Goal: Transaction & Acquisition: Purchase product/service

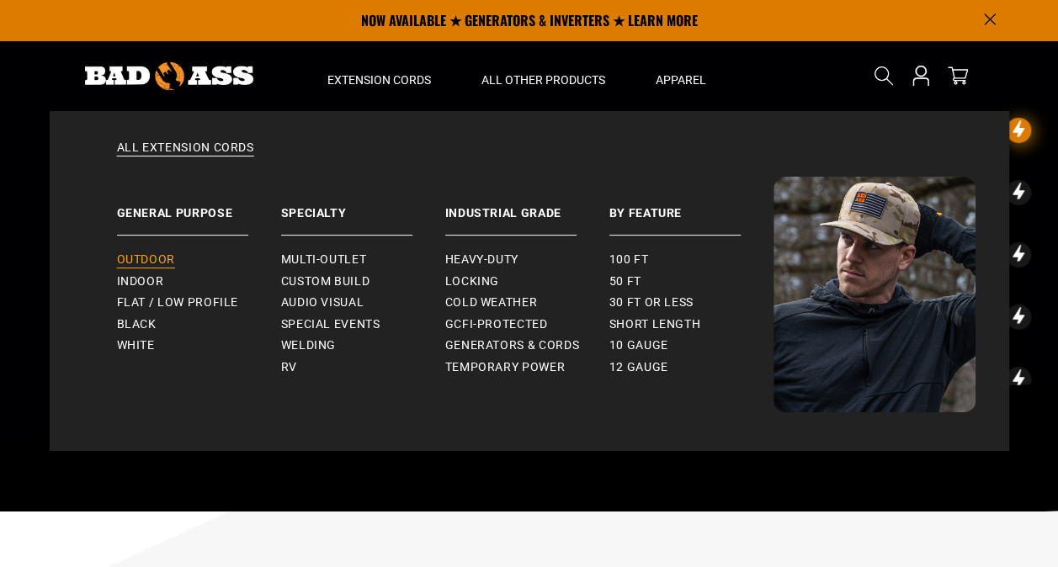
click at [157, 259] on span "Outdoor" at bounding box center [146, 259] width 58 height 15
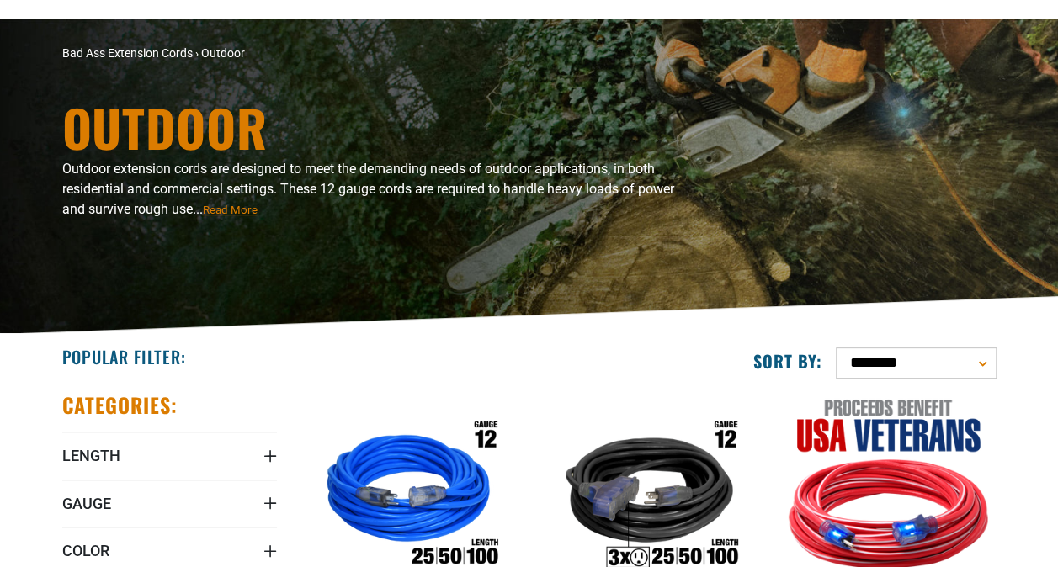
scroll to position [252, 0]
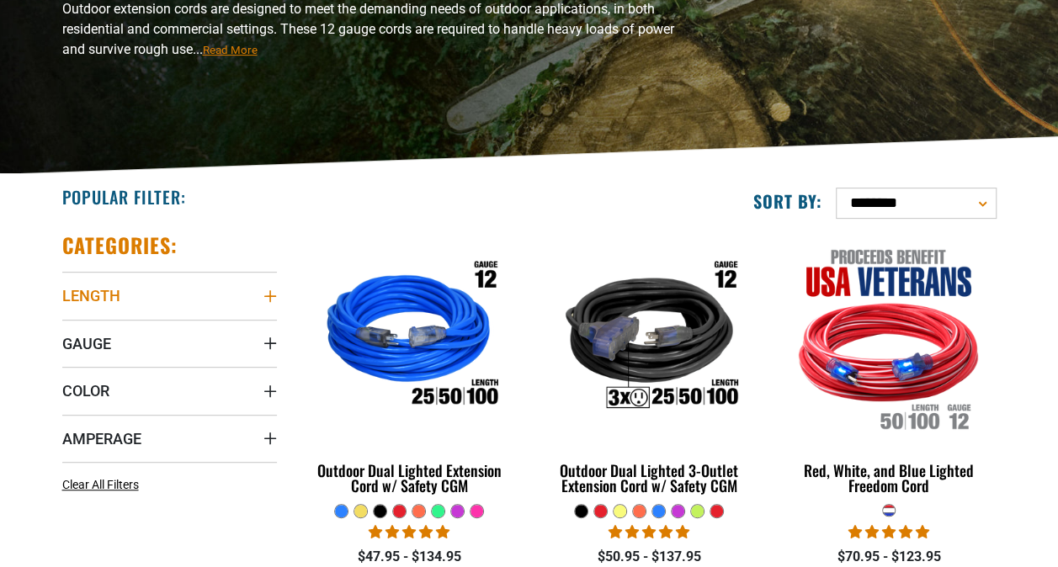
click at [250, 304] on summary "Length" at bounding box center [169, 295] width 215 height 47
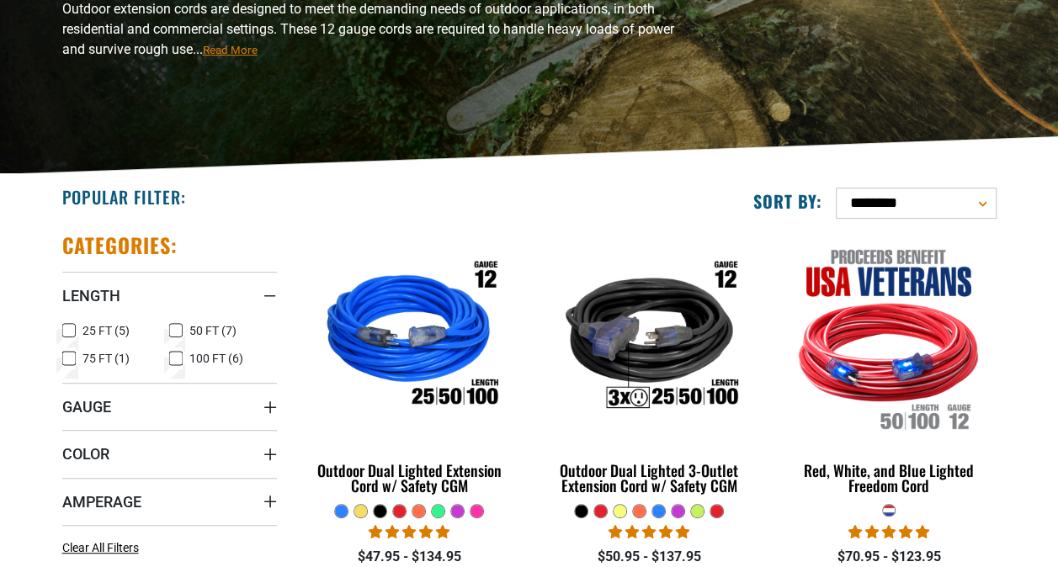
click at [98, 328] on span "25 FT (5)" at bounding box center [105, 331] width 47 height 12
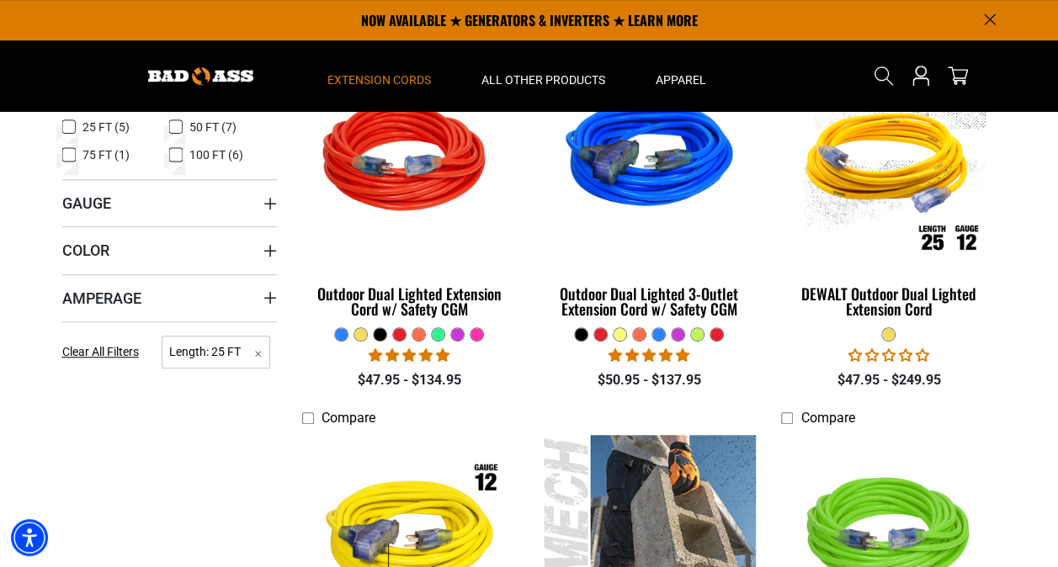
scroll to position [589, 0]
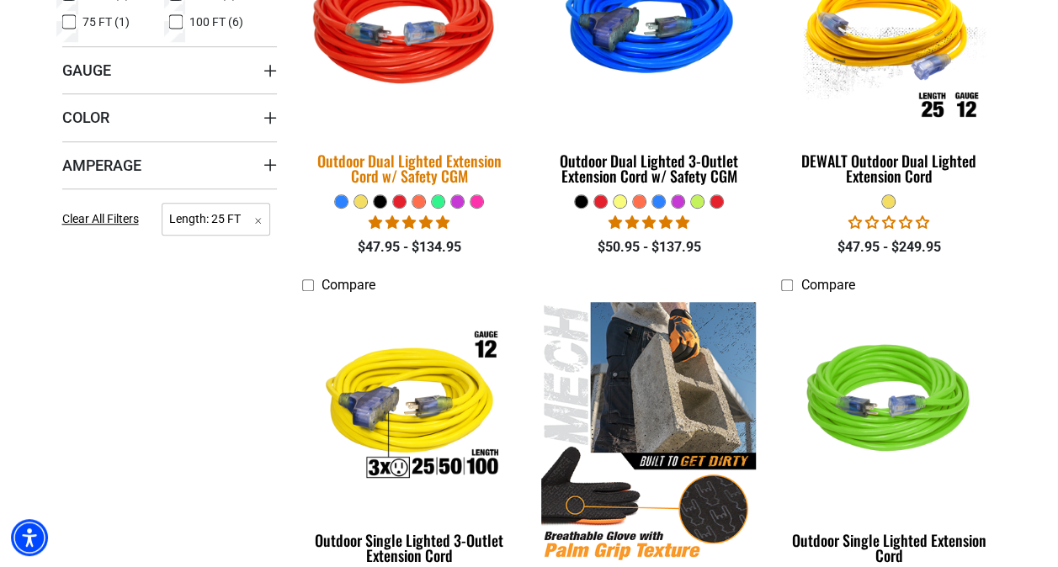
click at [444, 163] on div "Outdoor Dual Lighted Extension Cord w/ Safety CGM" at bounding box center [409, 168] width 215 height 30
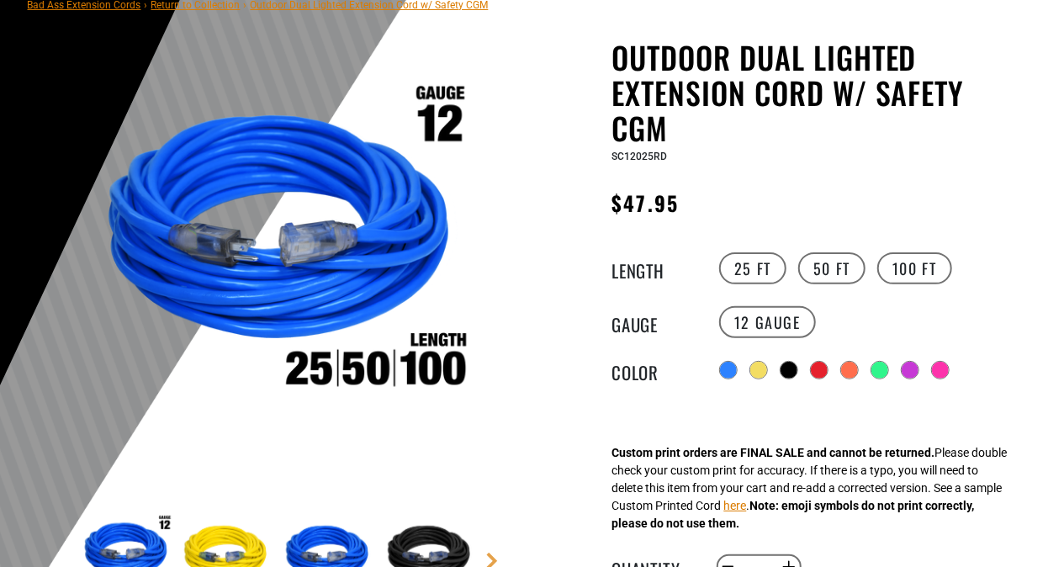
scroll to position [168, 0]
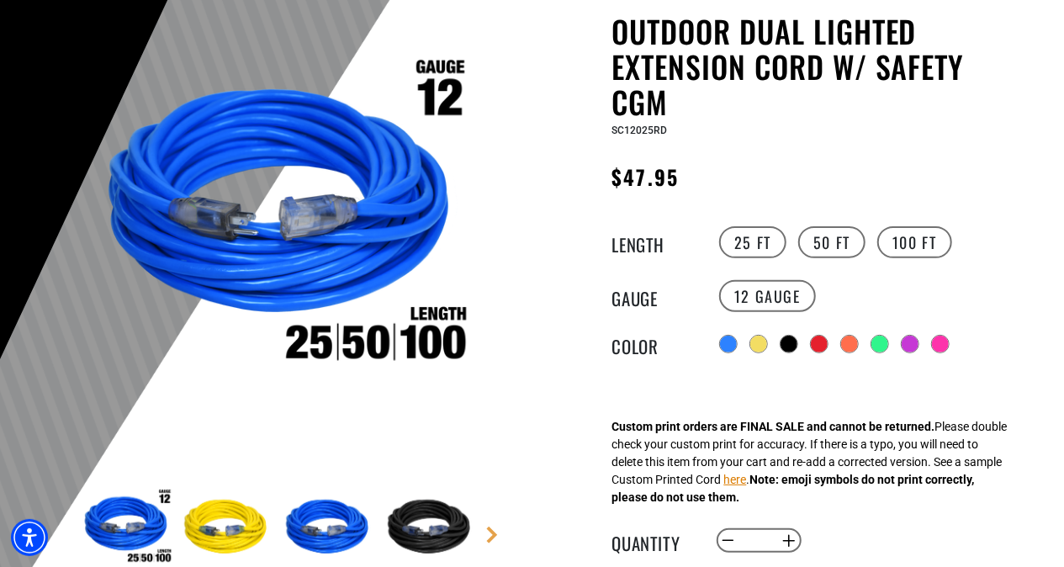
click at [949, 342] on div at bounding box center [940, 344] width 17 height 17
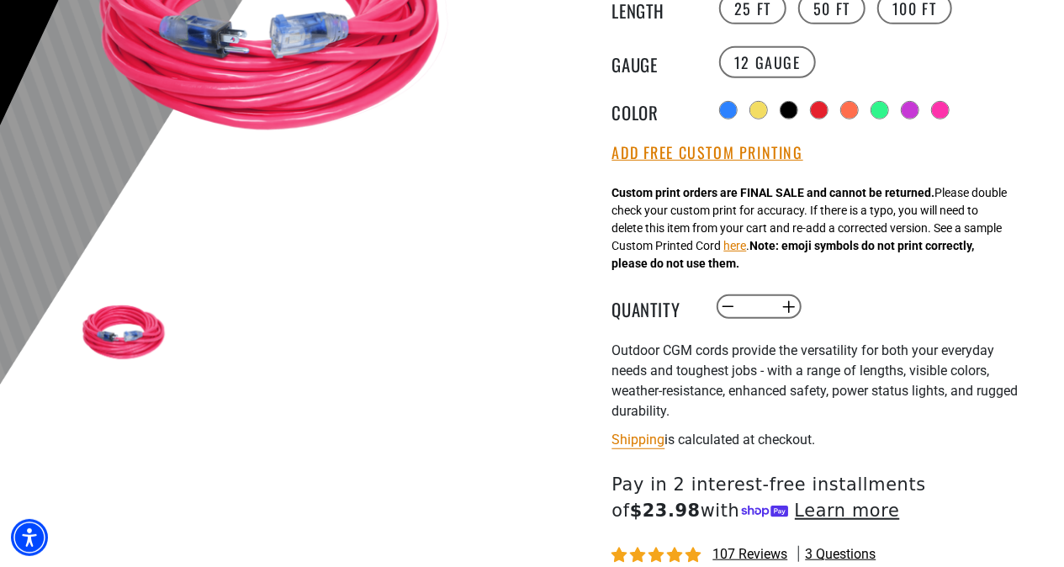
scroll to position [505, 0]
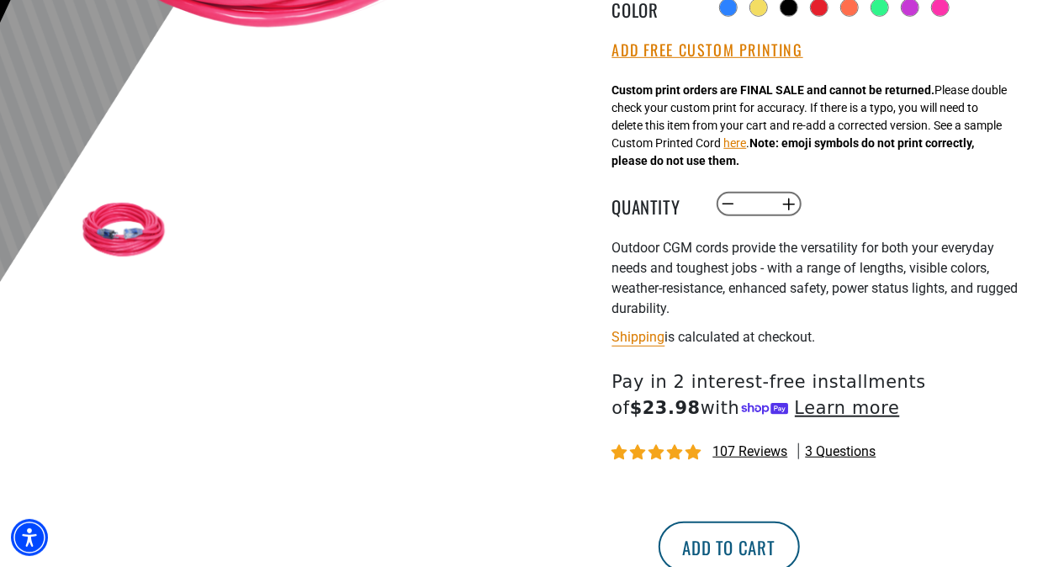
click at [800, 545] on button "Add to cart" at bounding box center [729, 547] width 141 height 50
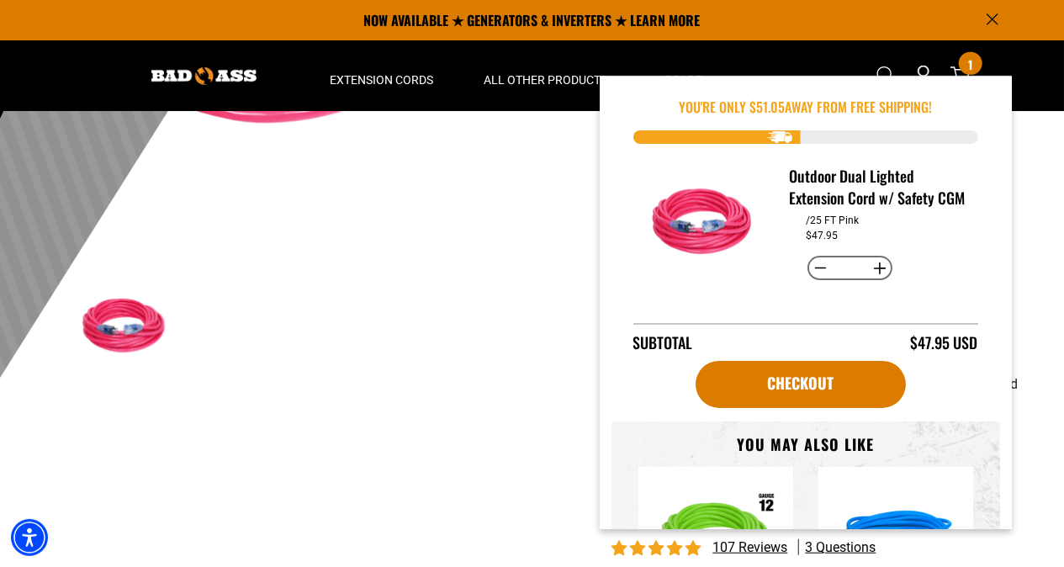
scroll to position [337, 0]
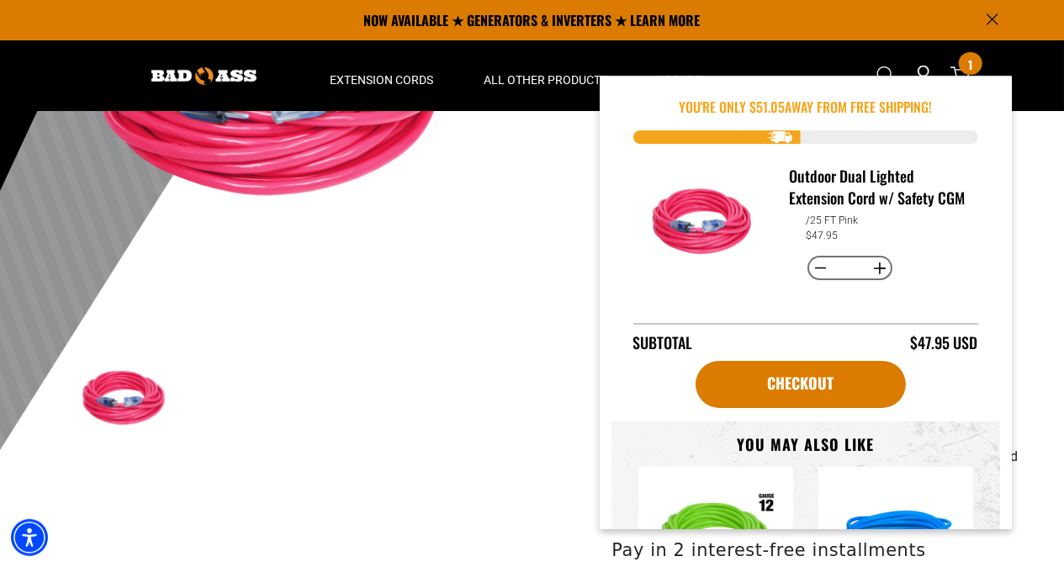
click at [1035, 146] on div "Outdoor Dual Lighted Extension Cord w/ Safety CGM Outdoor Dual Lighted Extensio…" at bounding box center [785, 330] width 505 height 971
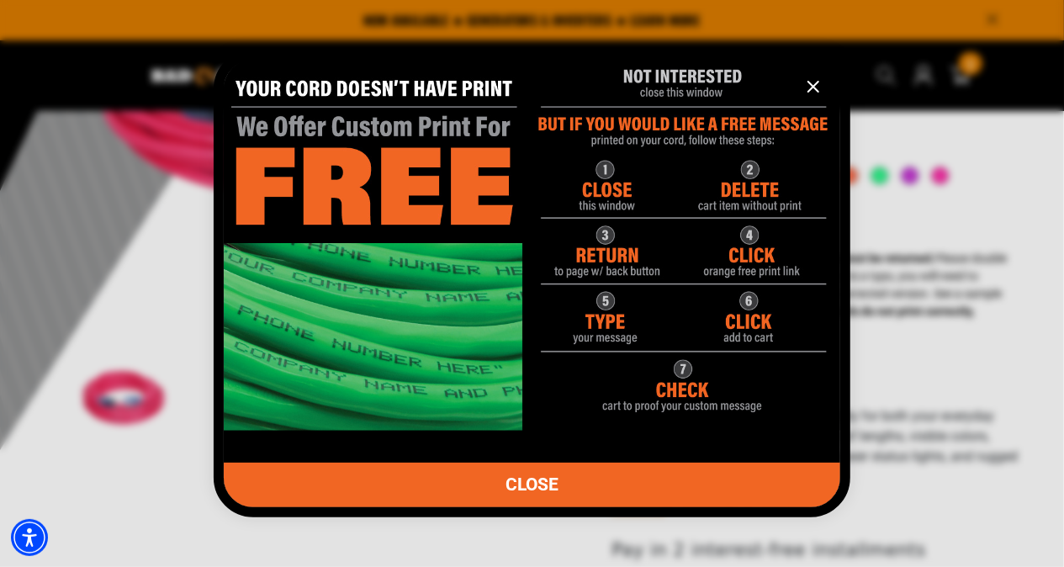
click at [814, 91] on icon "information" at bounding box center [814, 87] width 20 height 20
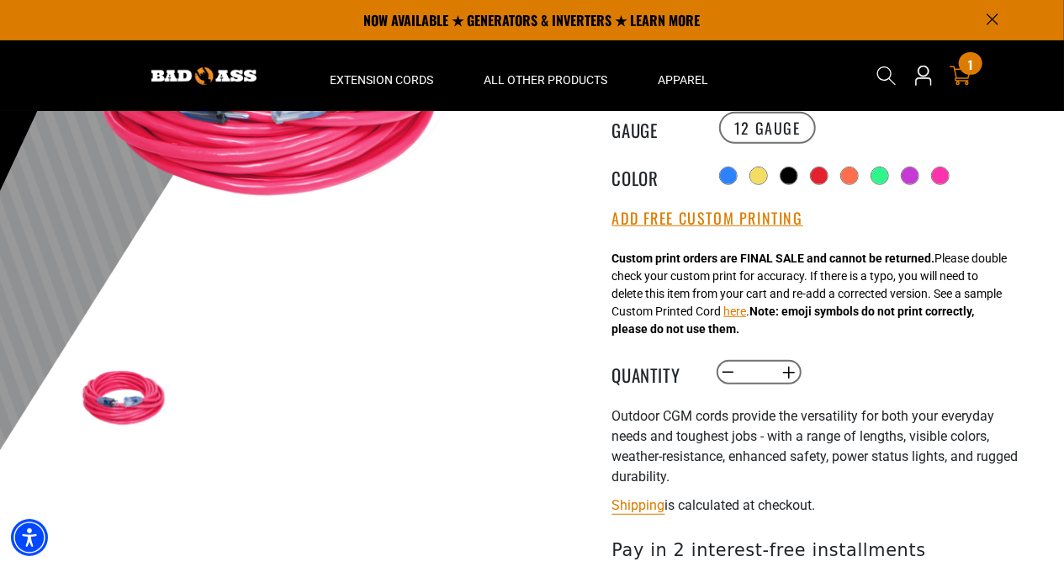
click at [966, 73] on div "1 1 item" at bounding box center [970, 63] width 23 height 23
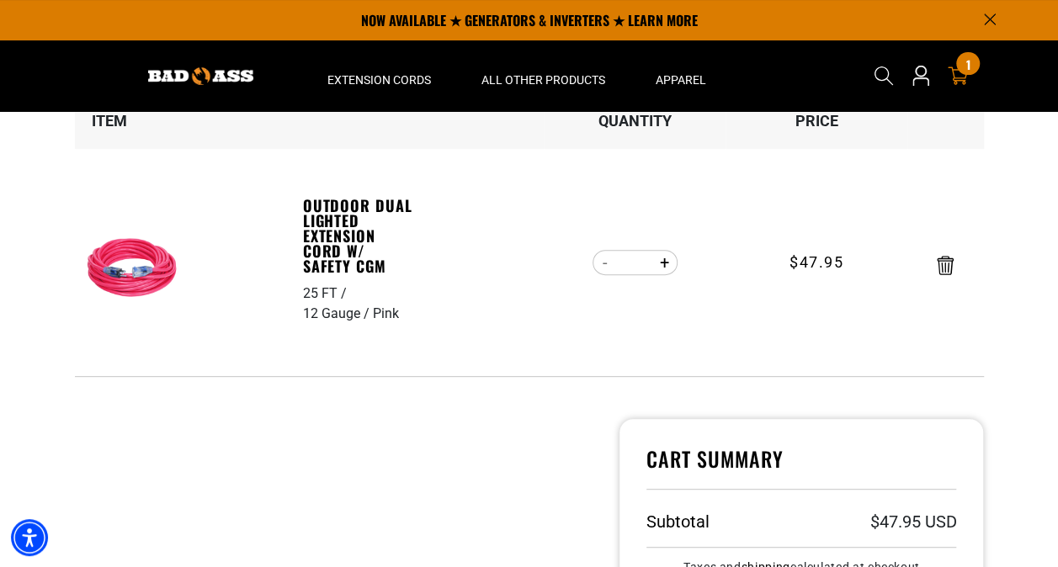
scroll to position [168, 0]
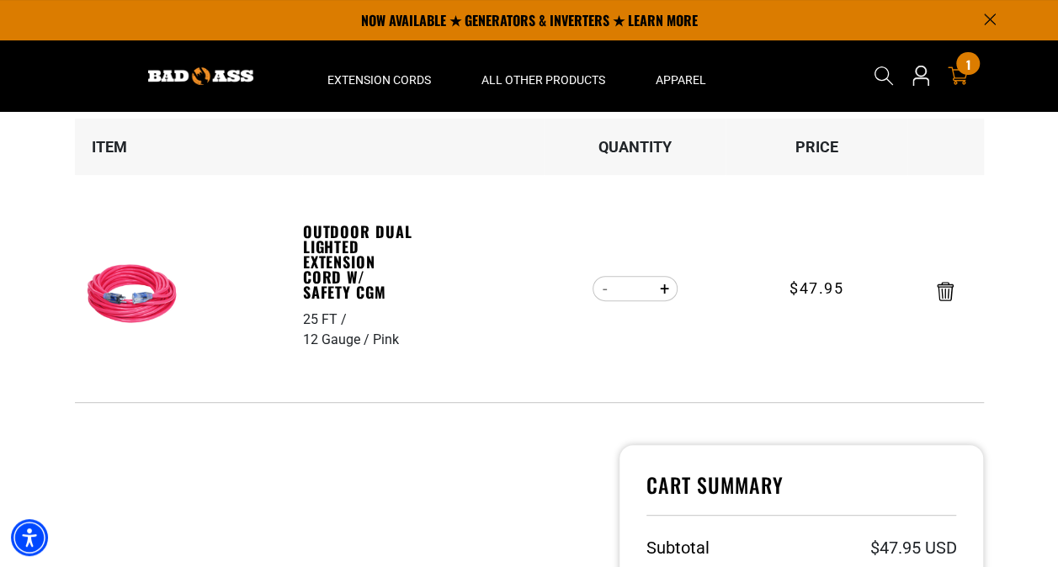
click at [952, 289] on icon "Remove Outdoor Dual Lighted Extension Cord w/ Safety CGM - 25 FT / 12 Gauge / P…" at bounding box center [944, 291] width 17 height 19
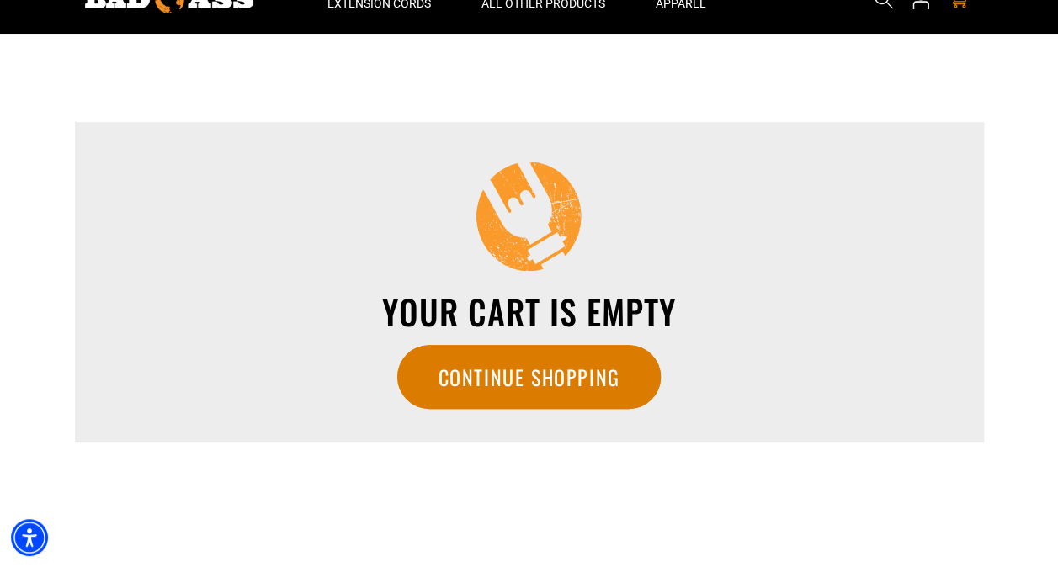
scroll to position [0, 0]
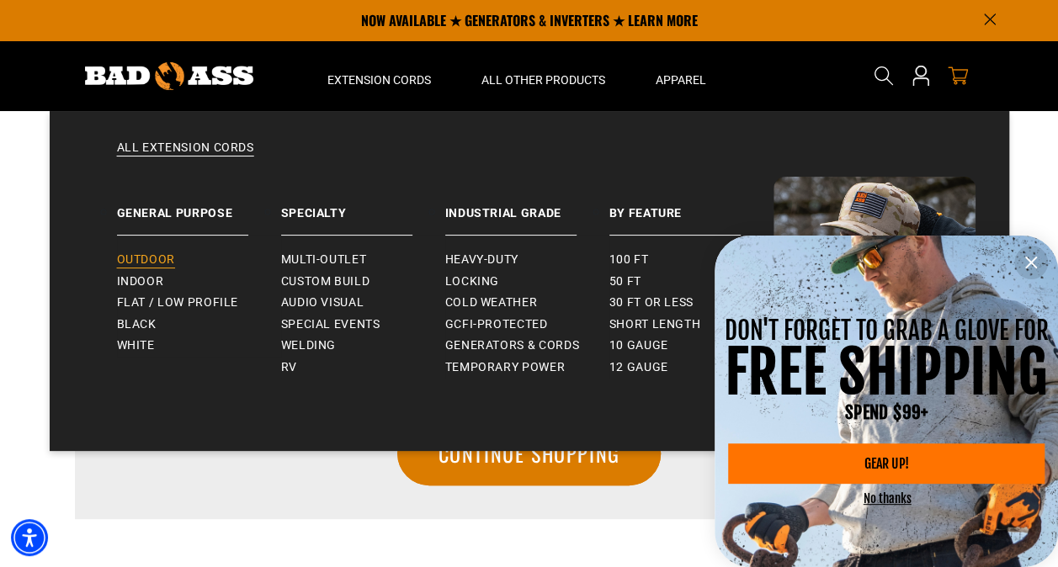
click at [172, 258] on span "Outdoor" at bounding box center [146, 259] width 58 height 15
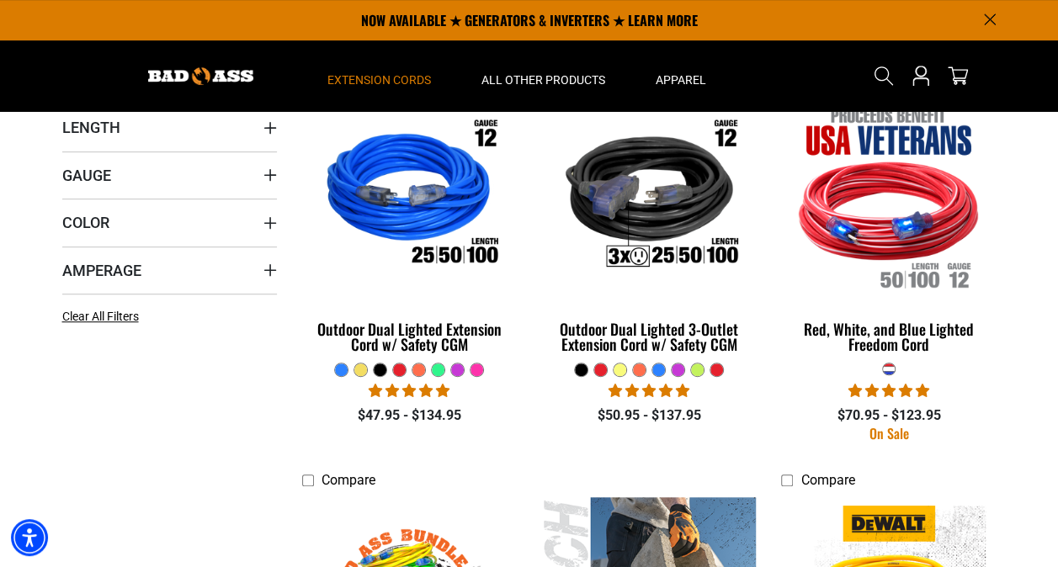
scroll to position [337, 0]
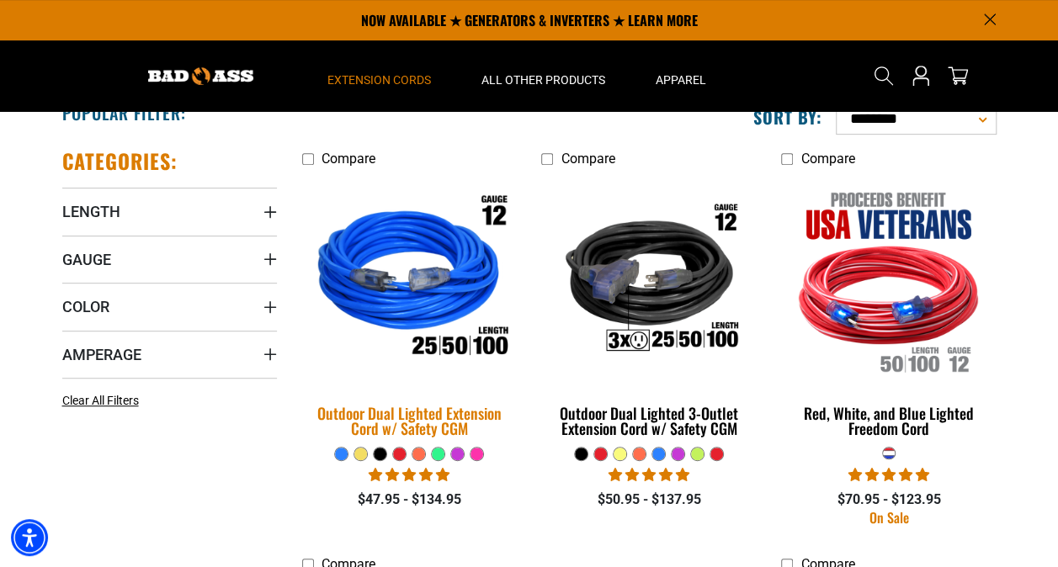
click at [448, 293] on img at bounding box center [409, 279] width 236 height 215
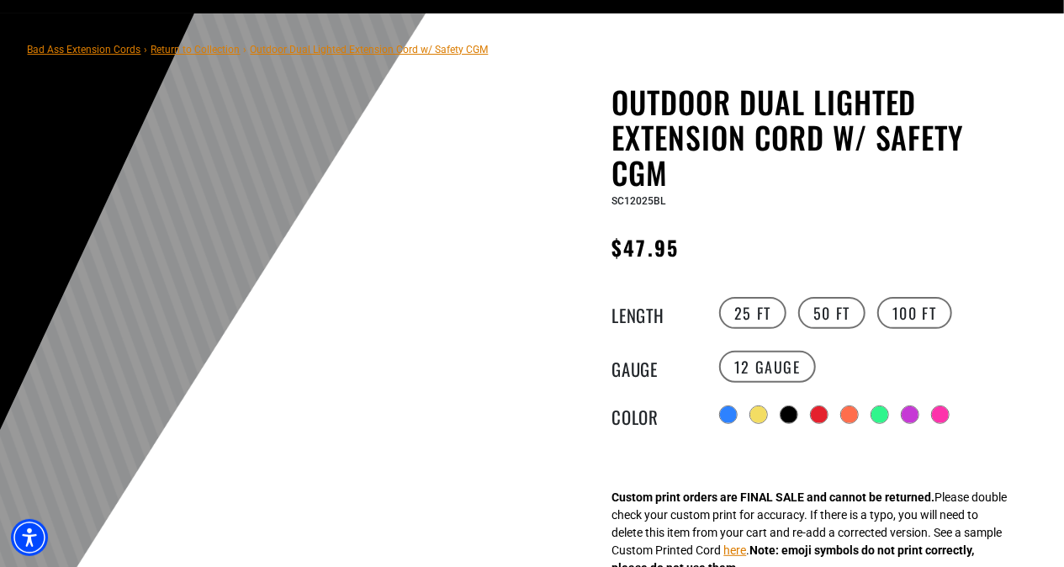
scroll to position [168, 0]
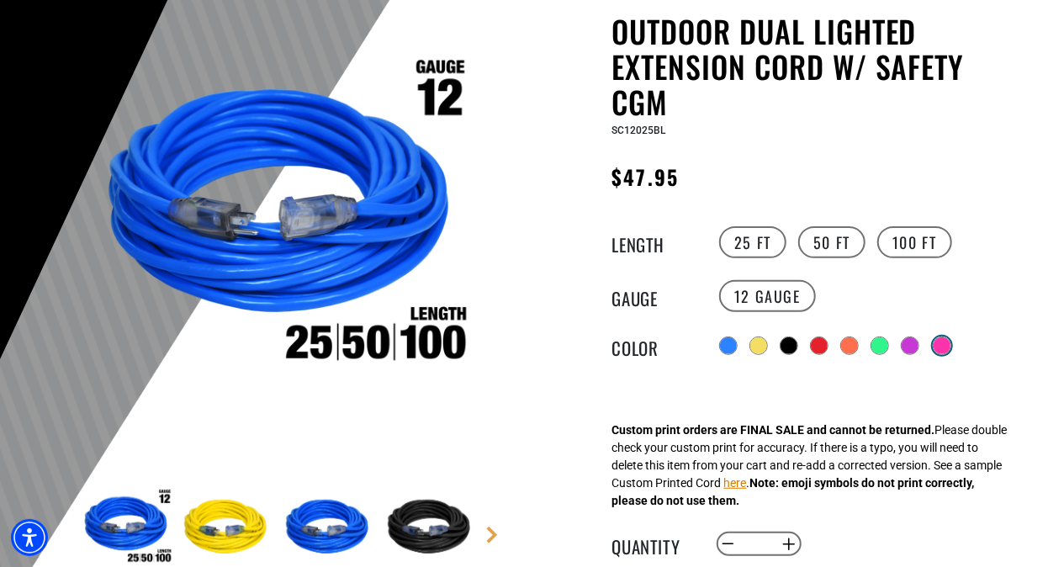
click at [942, 348] on div at bounding box center [942, 345] width 17 height 17
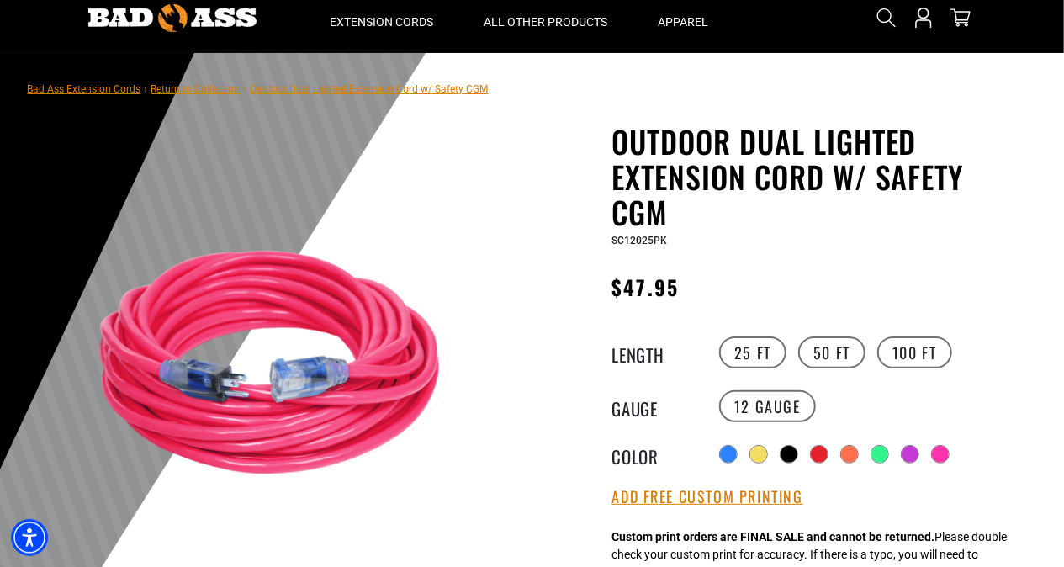
scroll to position [84, 0]
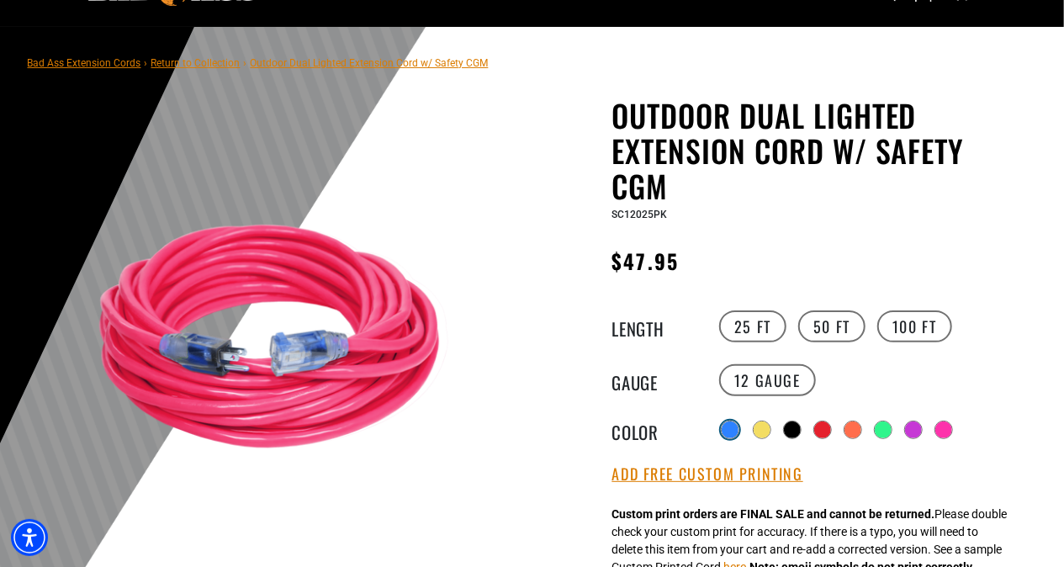
click at [727, 428] on div at bounding box center [730, 430] width 17 height 17
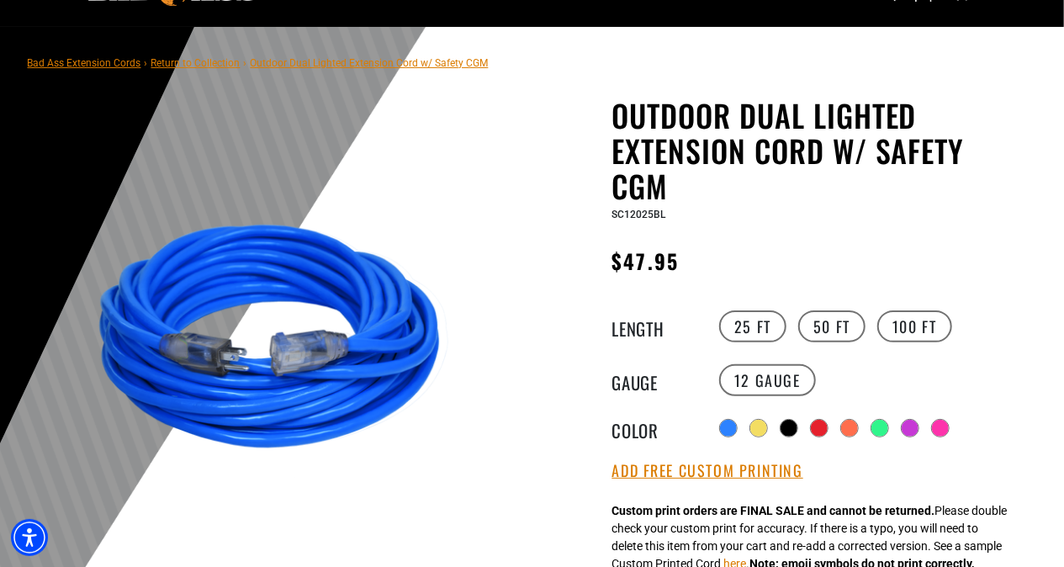
click at [767, 432] on div at bounding box center [759, 428] width 17 height 17
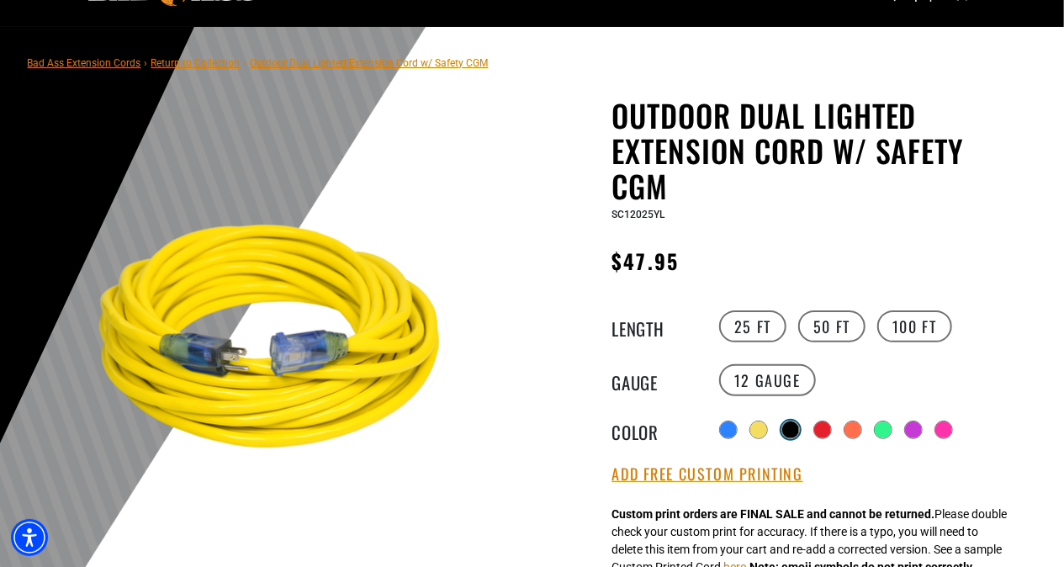
click at [794, 432] on div at bounding box center [791, 430] width 17 height 17
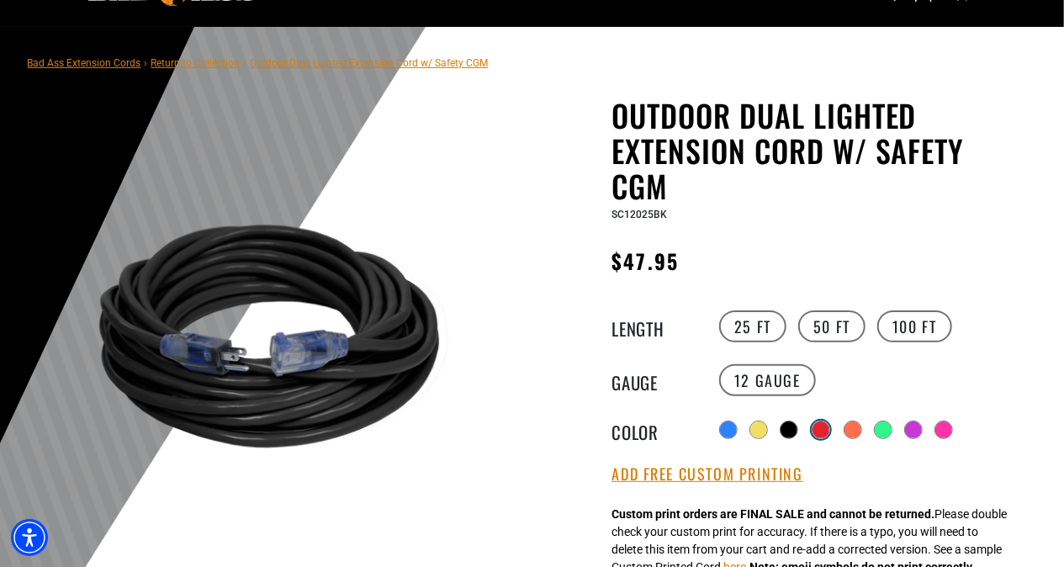
click at [823, 431] on div at bounding box center [821, 430] width 17 height 17
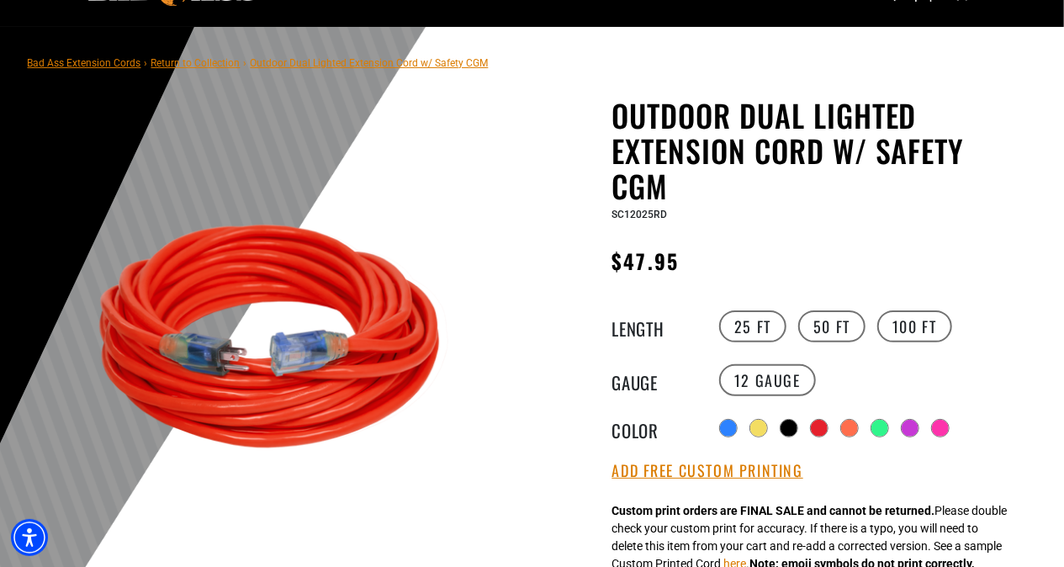
click at [862, 436] on div "Radio button Radio button Radio button Radio button Radio button Radio button" at bounding box center [870, 428] width 310 height 27
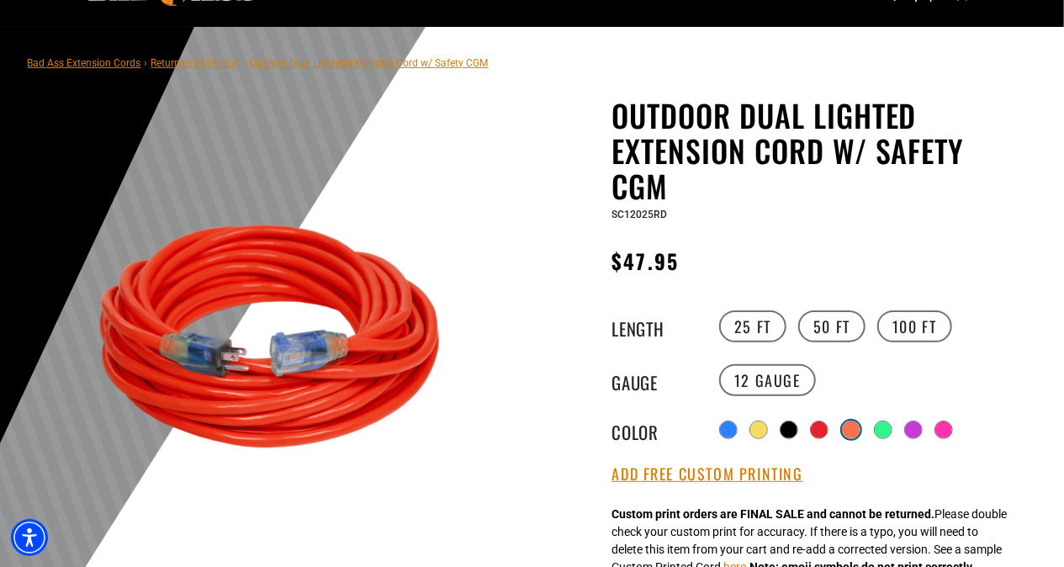
click at [855, 431] on div at bounding box center [851, 430] width 17 height 17
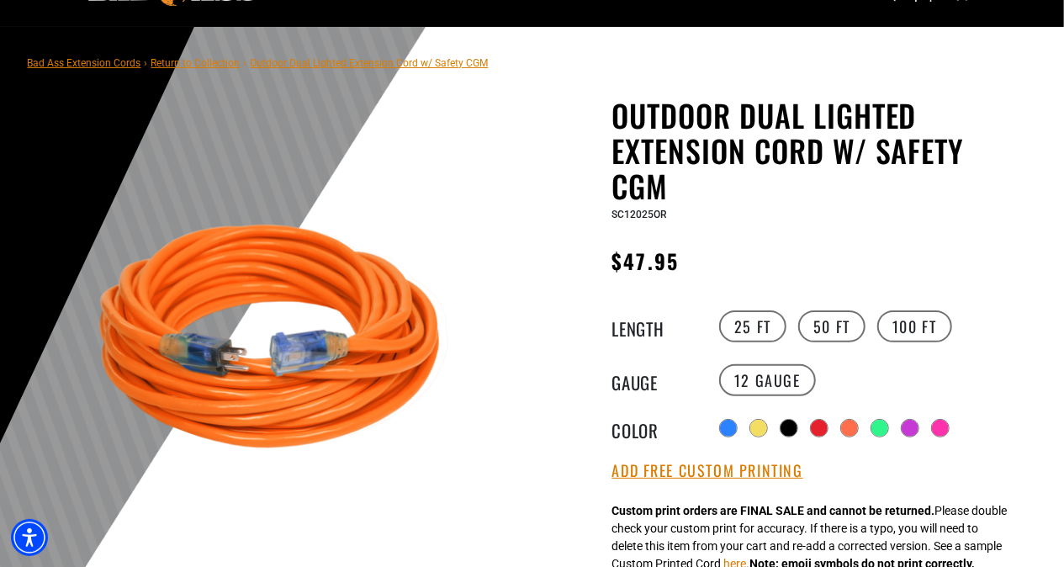
click at [889, 427] on label "Radio button" at bounding box center [880, 428] width 19 height 19
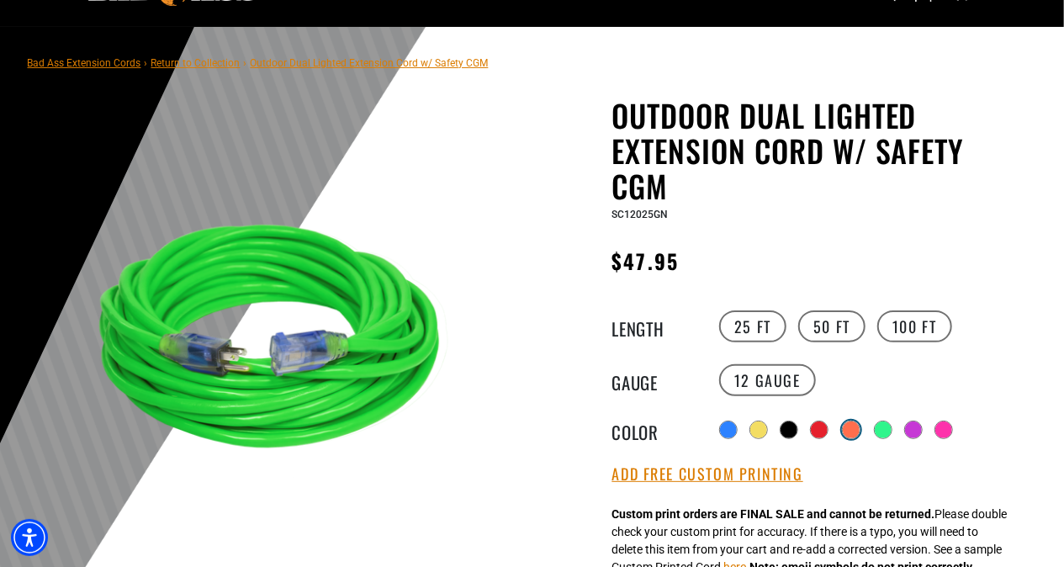
click at [857, 431] on div at bounding box center [851, 430] width 19 height 19
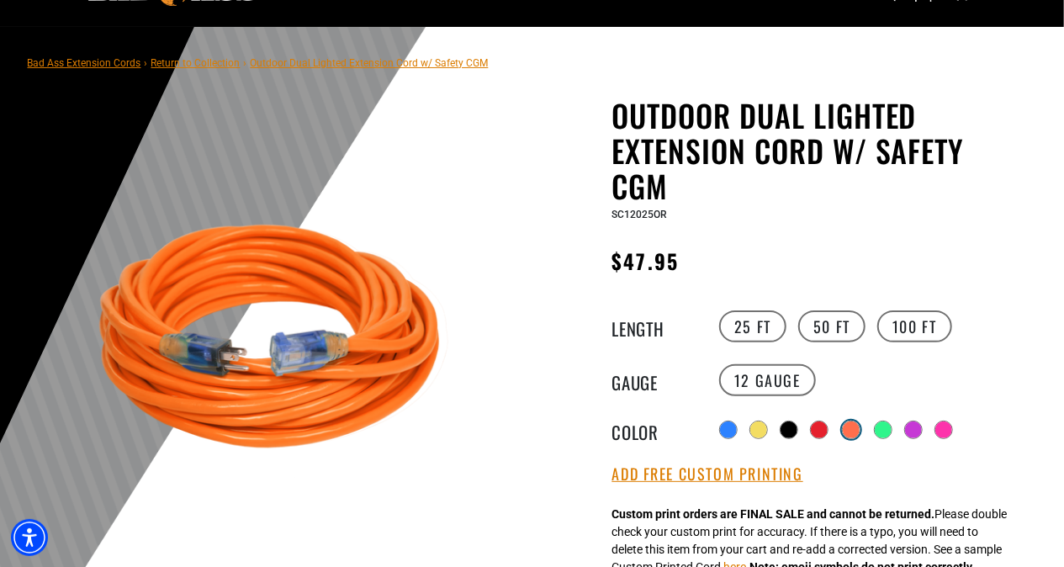
click at [855, 431] on div at bounding box center [851, 430] width 17 height 17
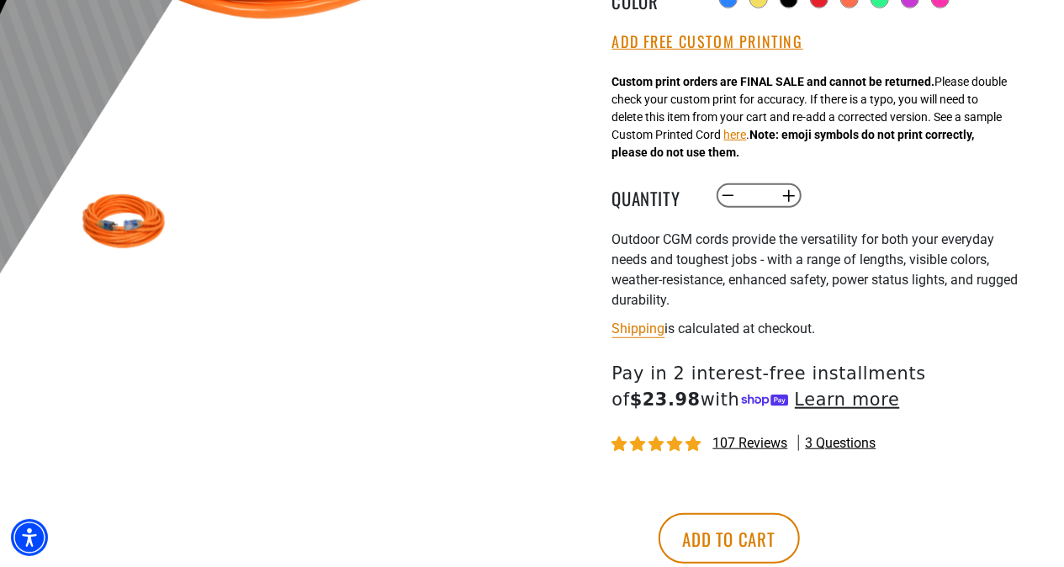
scroll to position [589, 0]
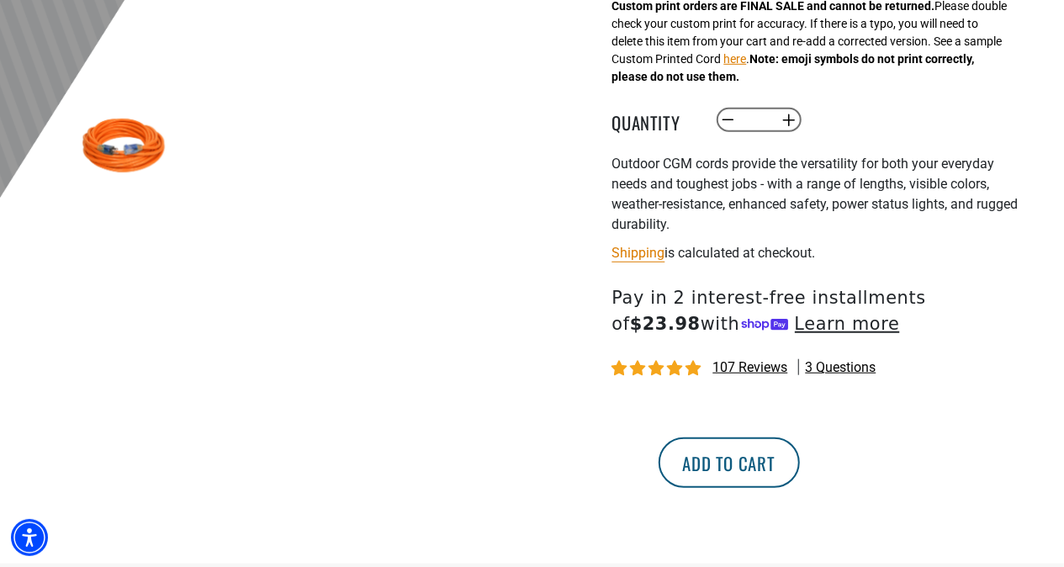
click at [800, 462] on button "Add to cart" at bounding box center [729, 463] width 141 height 50
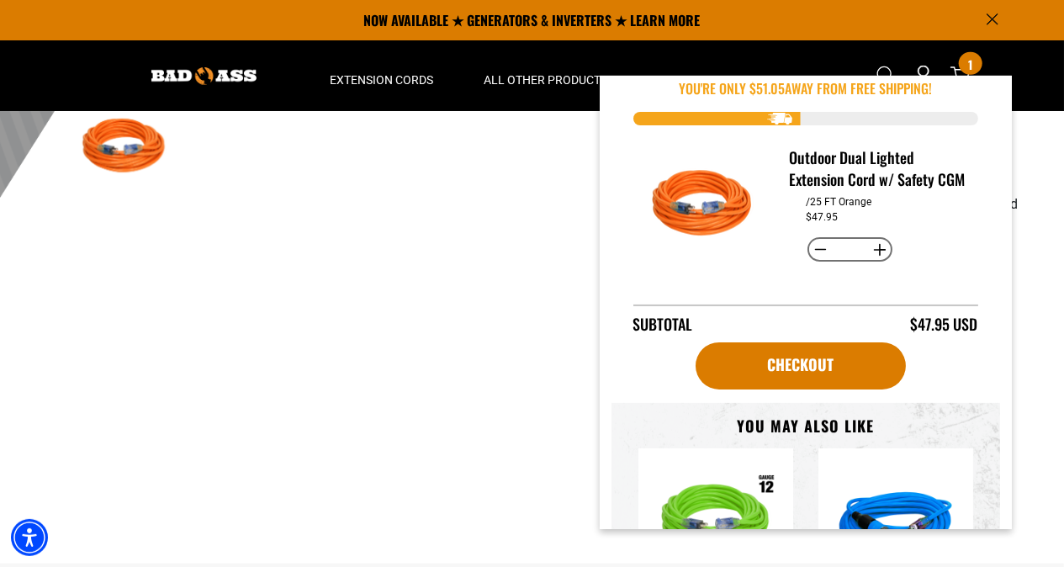
scroll to position [0, 0]
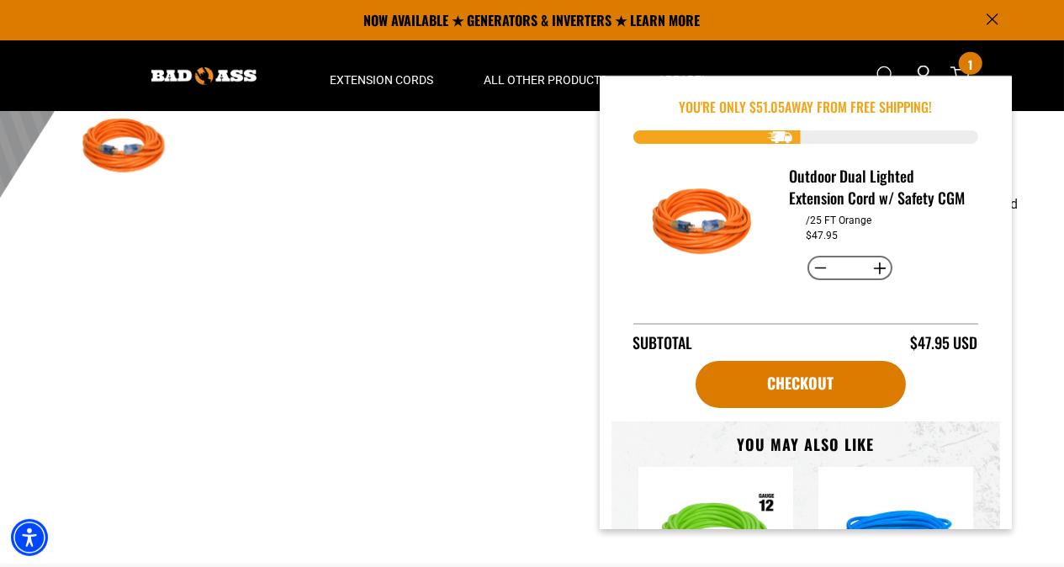
click at [1054, 363] on div "Bad Ass Extension Cords › Return to Collection › Outdoor Dual Lighted Extension…" at bounding box center [532, 43] width 1064 height 1042
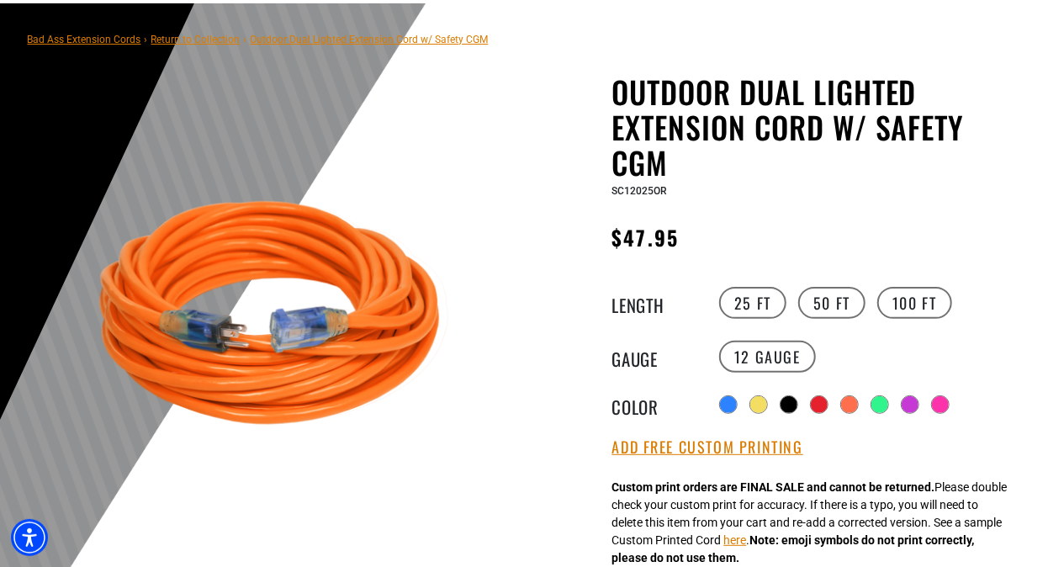
scroll to position [168, 0]
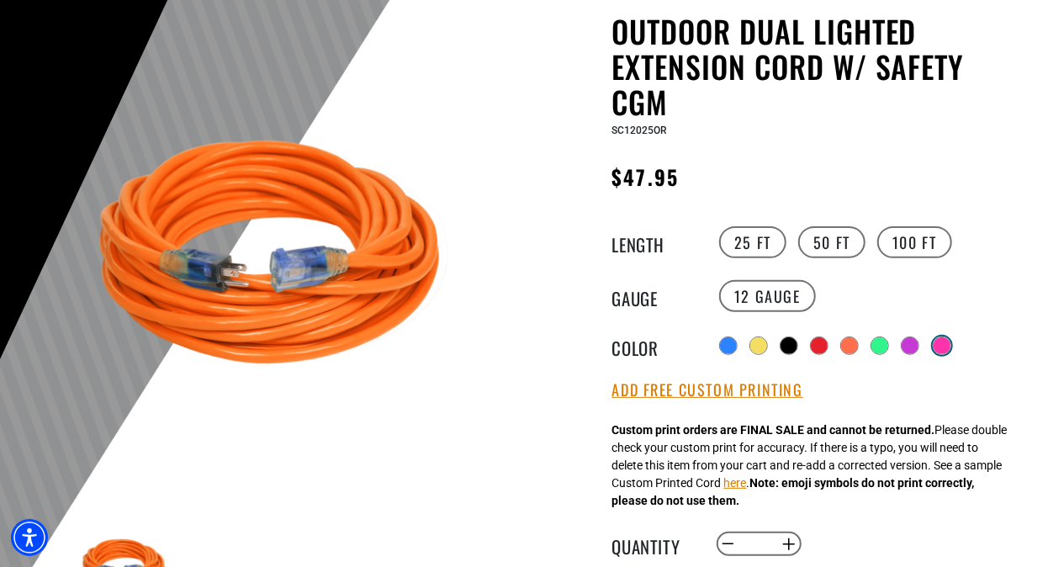
click at [936, 342] on div at bounding box center [942, 346] width 19 height 19
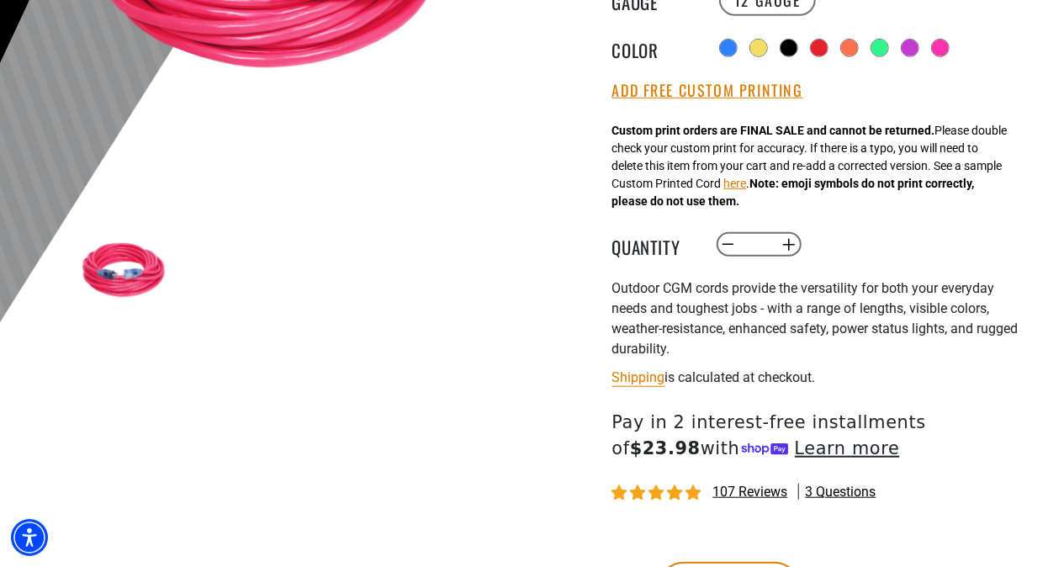
scroll to position [505, 0]
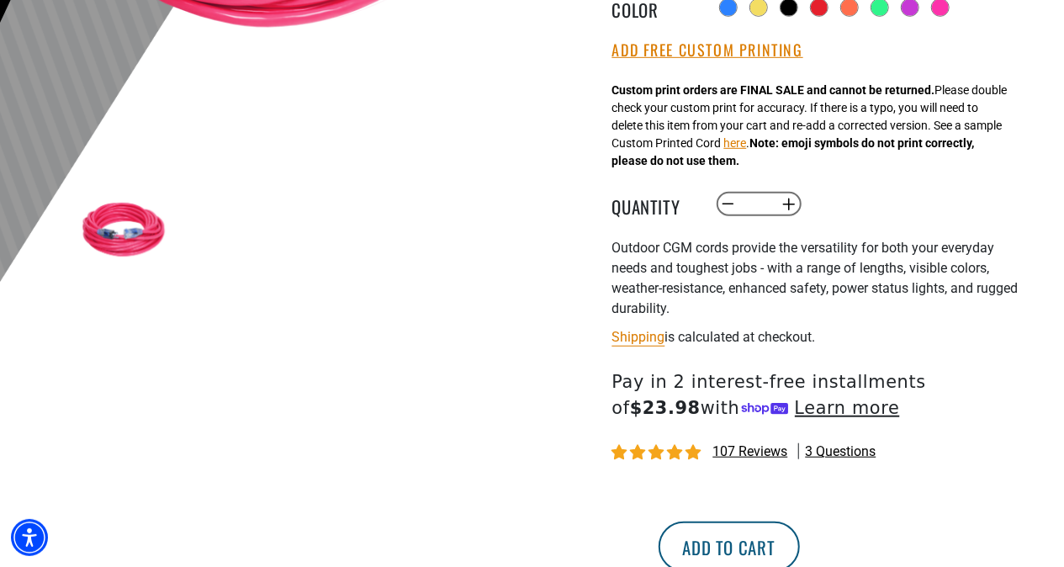
click at [800, 533] on button "Add to cart" at bounding box center [729, 547] width 141 height 50
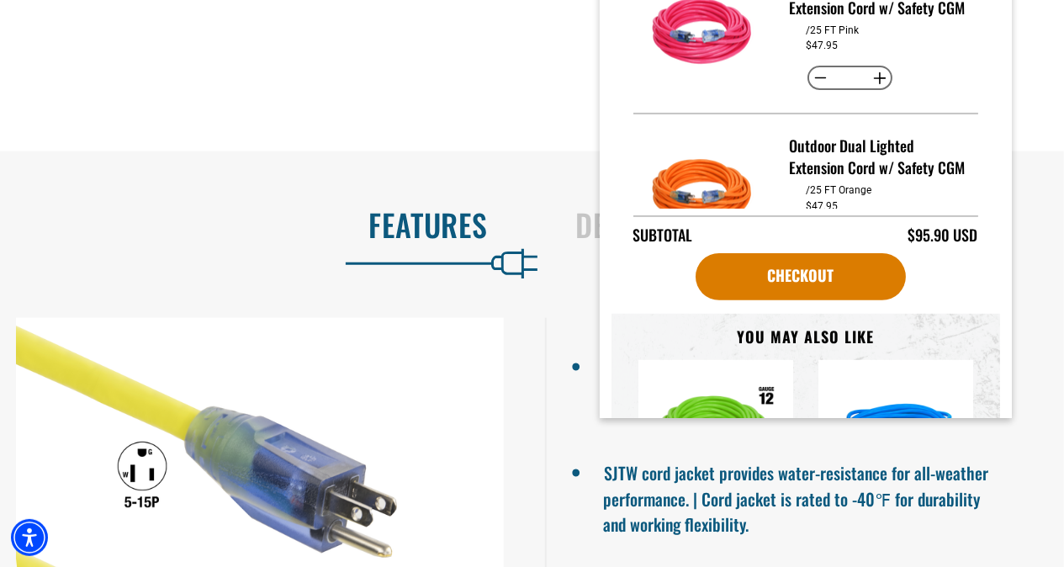
scroll to position [168, 0]
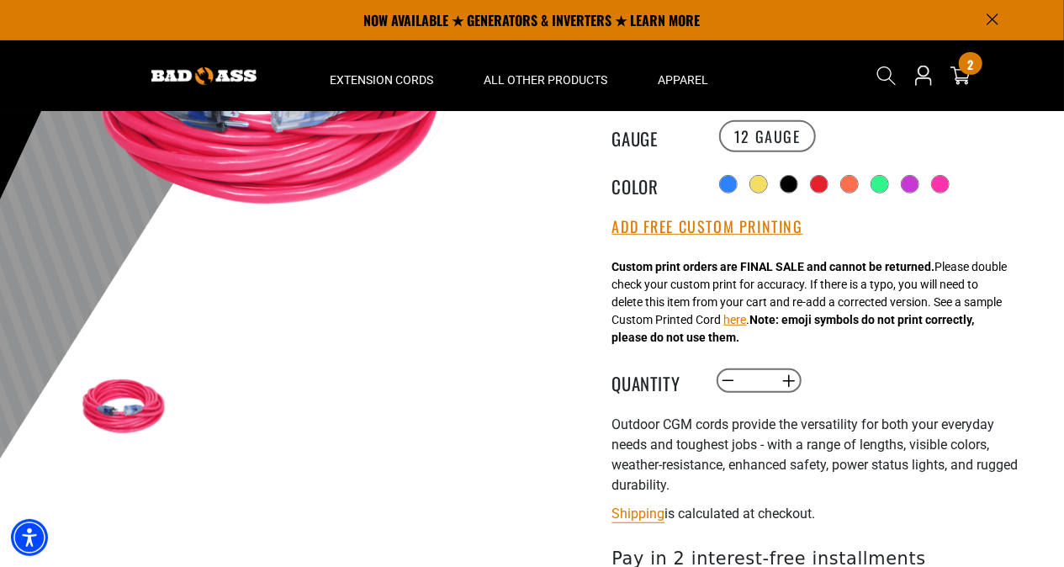
scroll to position [160, 0]
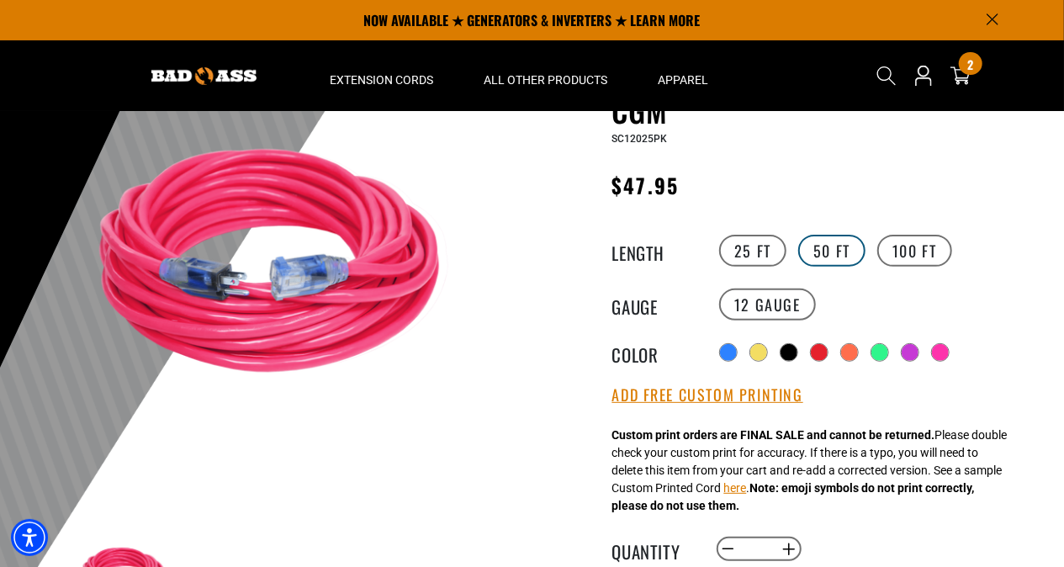
click at [826, 247] on label "50 FT" at bounding box center [831, 251] width 67 height 32
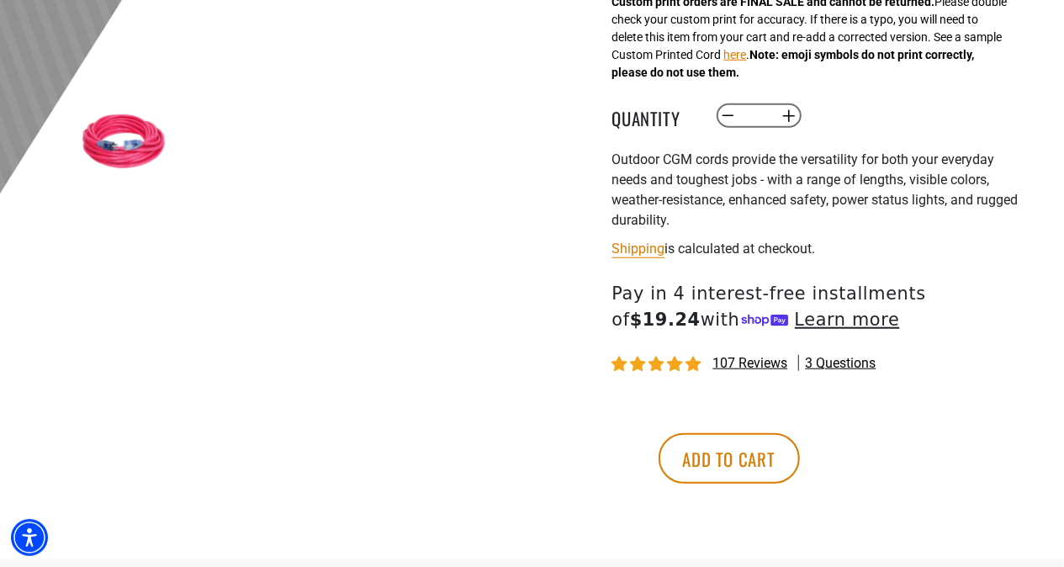
scroll to position [665, 0]
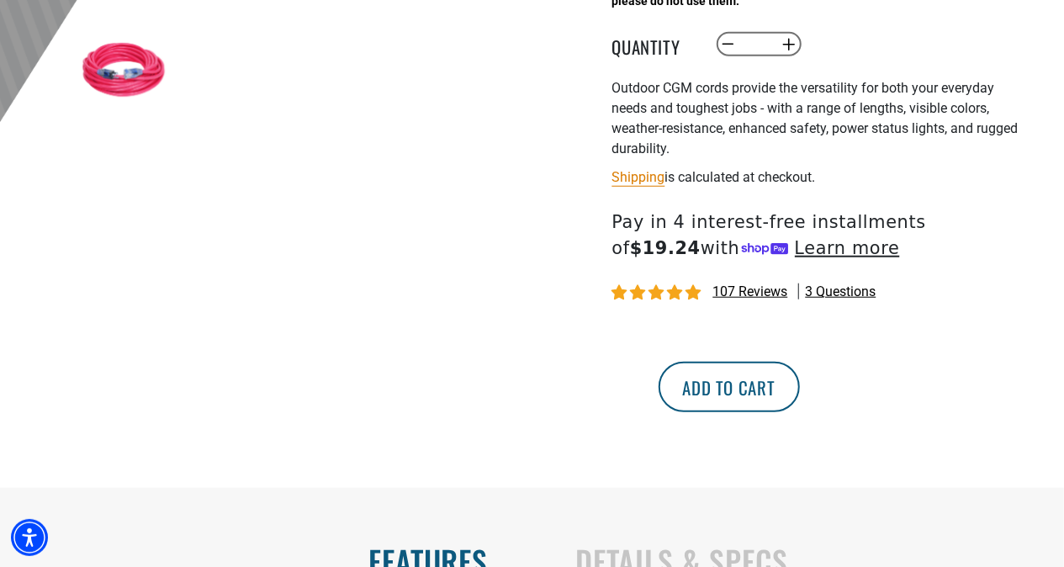
click at [800, 402] on button "Add to cart" at bounding box center [729, 387] width 141 height 50
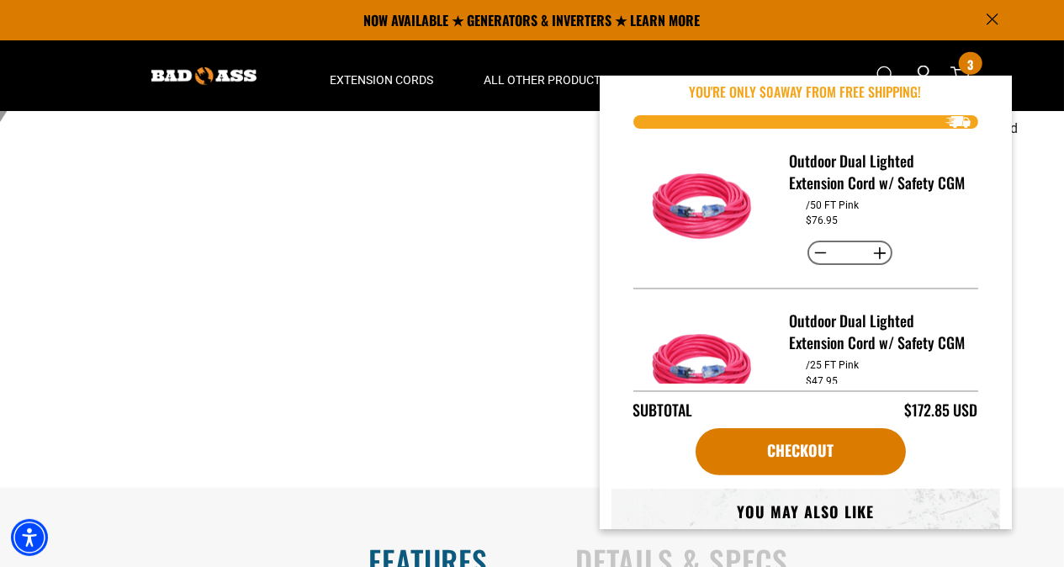
scroll to position [0, 0]
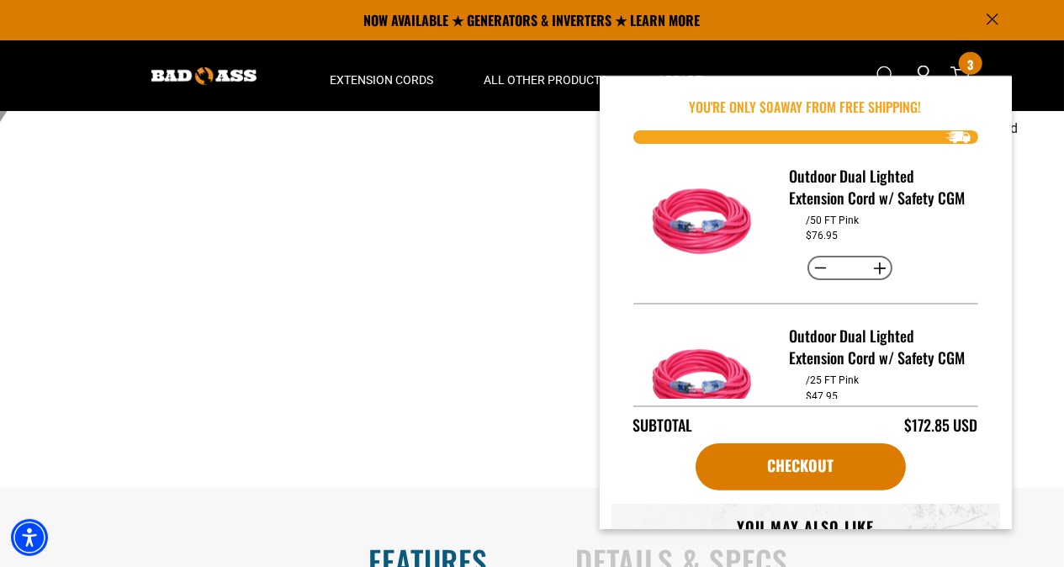
click at [865, 434] on div "Subtotal $172.85 USD" at bounding box center [806, 421] width 345 height 31
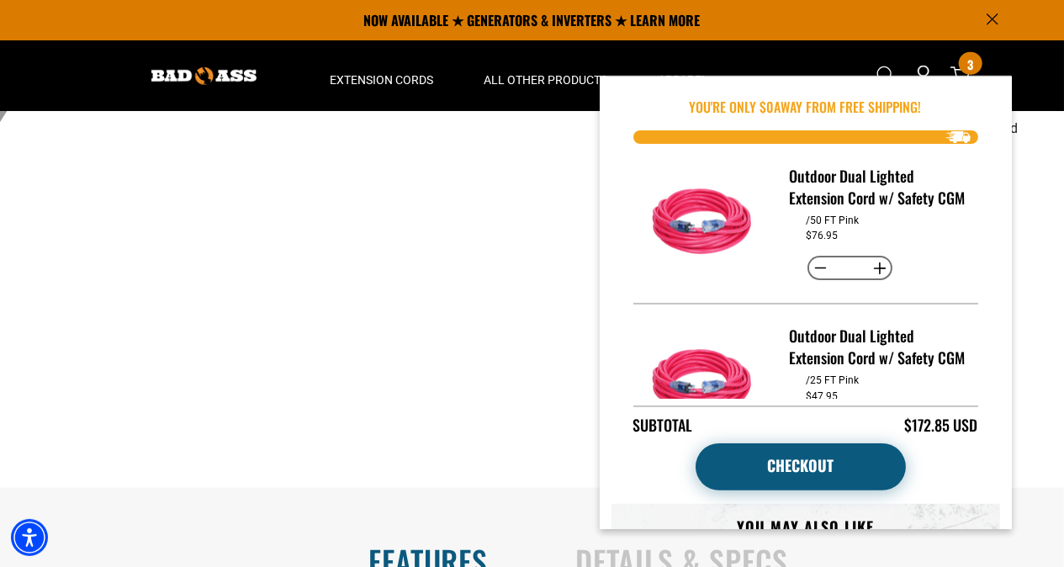
click at [848, 447] on link "Checkout" at bounding box center [801, 466] width 210 height 47
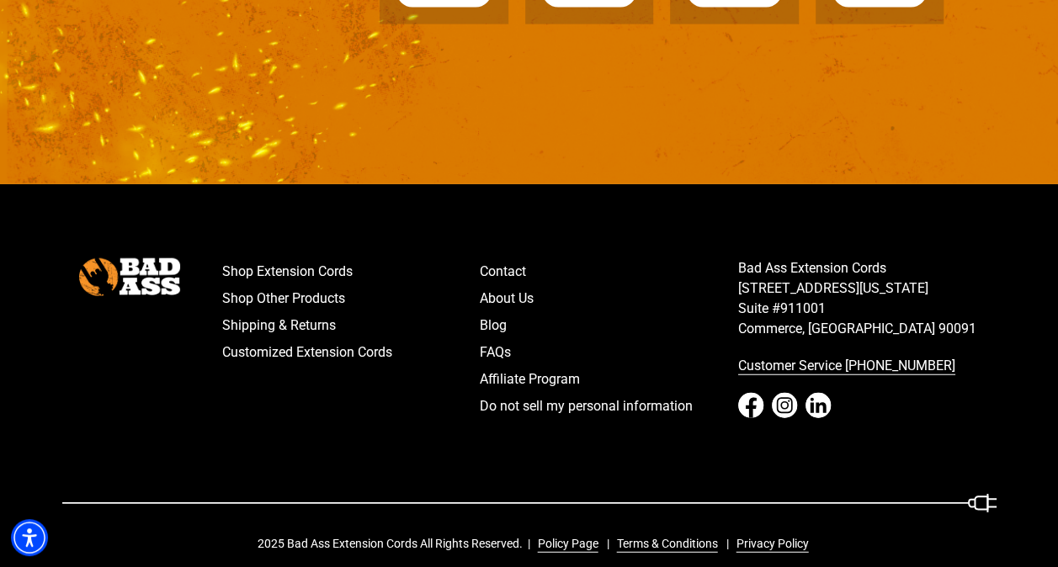
scroll to position [1935, 0]
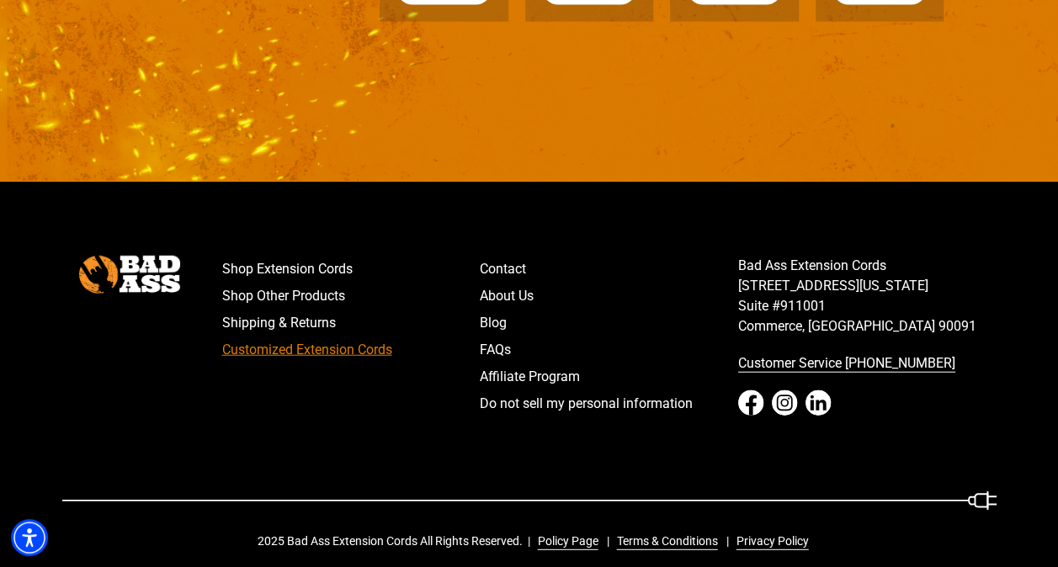
click at [342, 356] on link "Customized Extension Cords" at bounding box center [351, 350] width 258 height 27
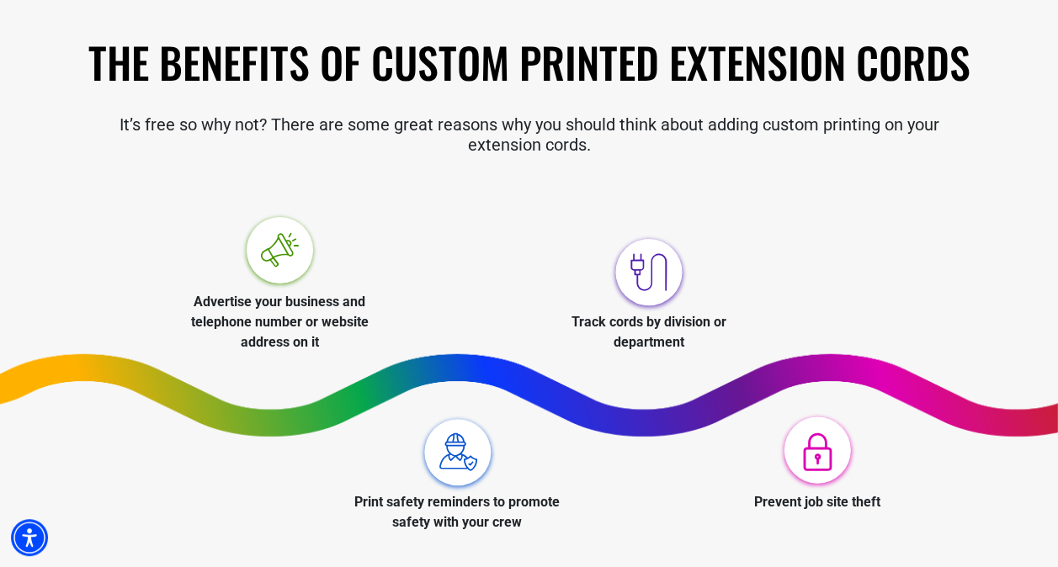
scroll to position [589, 0]
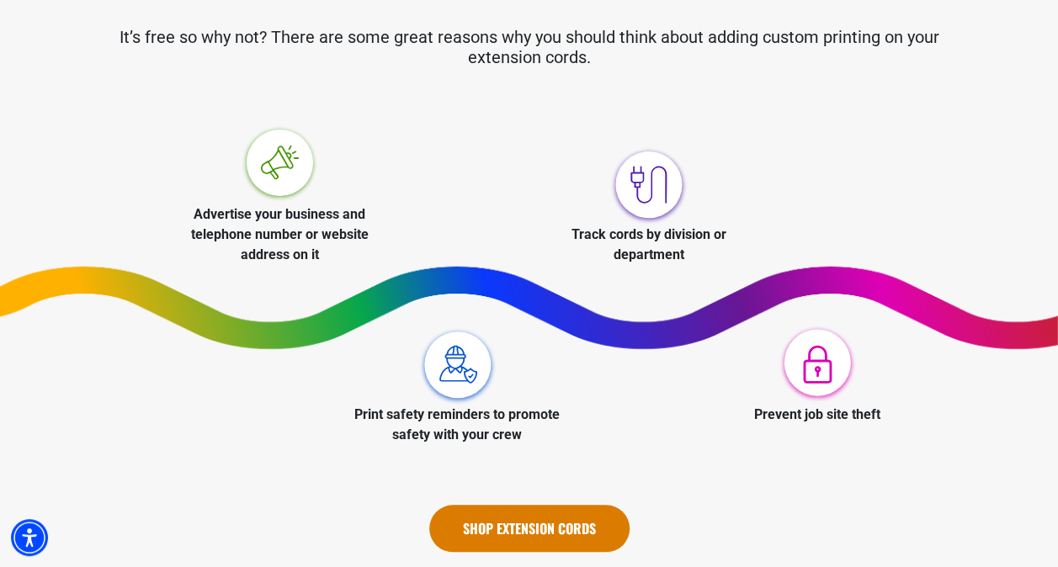
click at [544, 514] on link "Shop Extension Cords" at bounding box center [529, 528] width 200 height 47
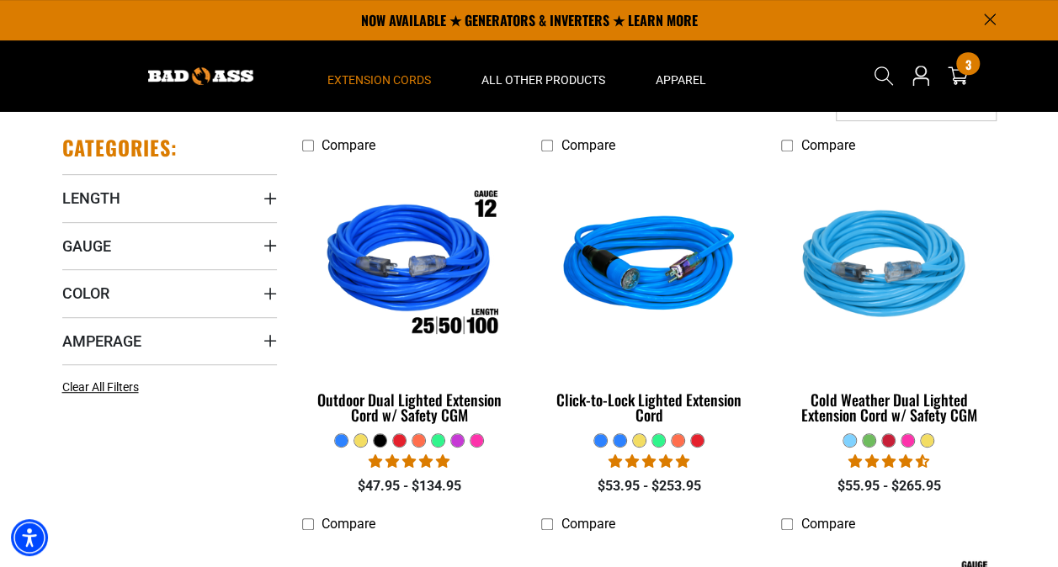
scroll to position [337, 0]
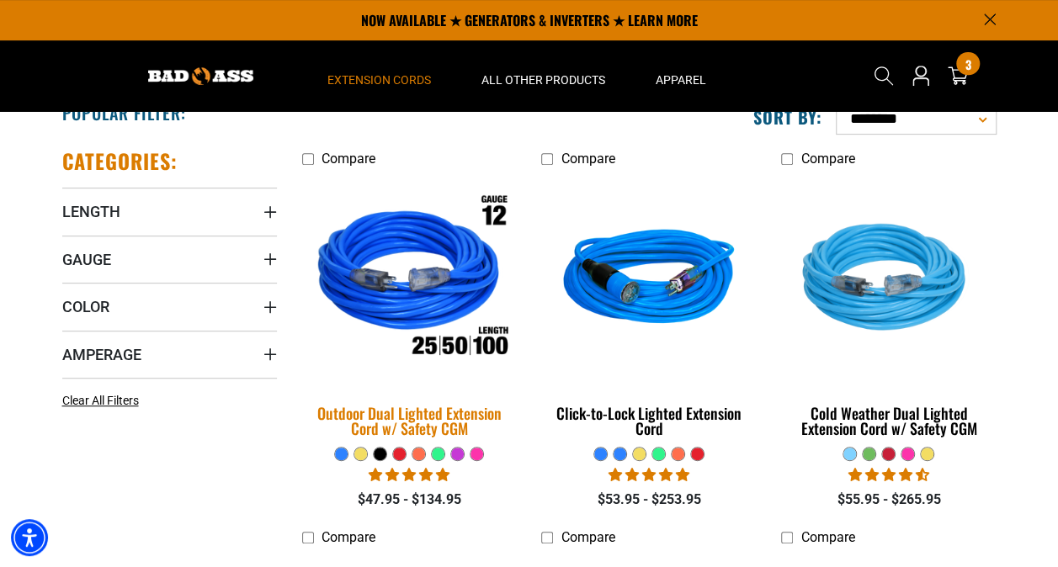
click at [390, 266] on img at bounding box center [409, 279] width 236 height 215
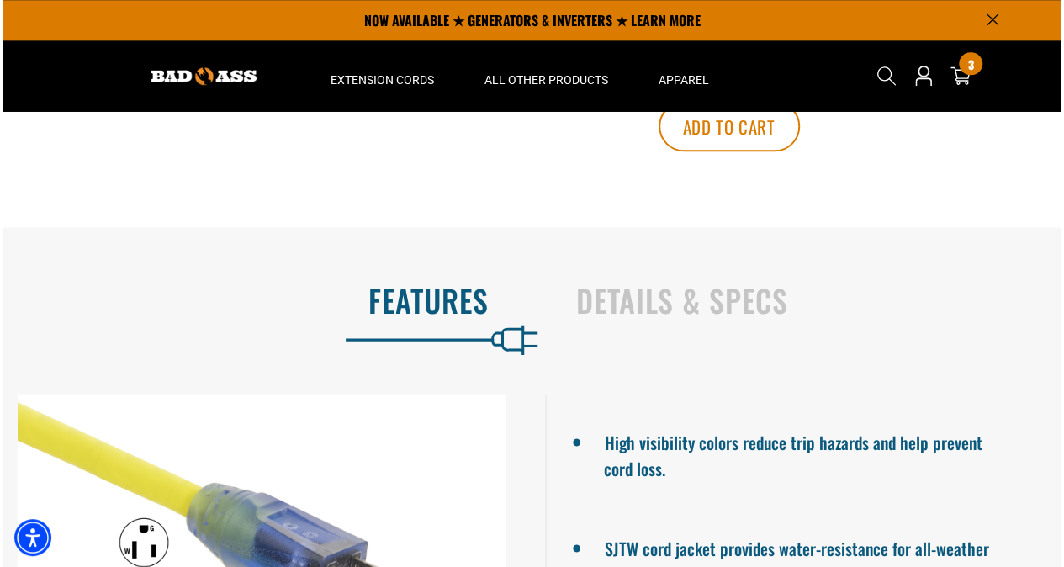
scroll to position [168, 0]
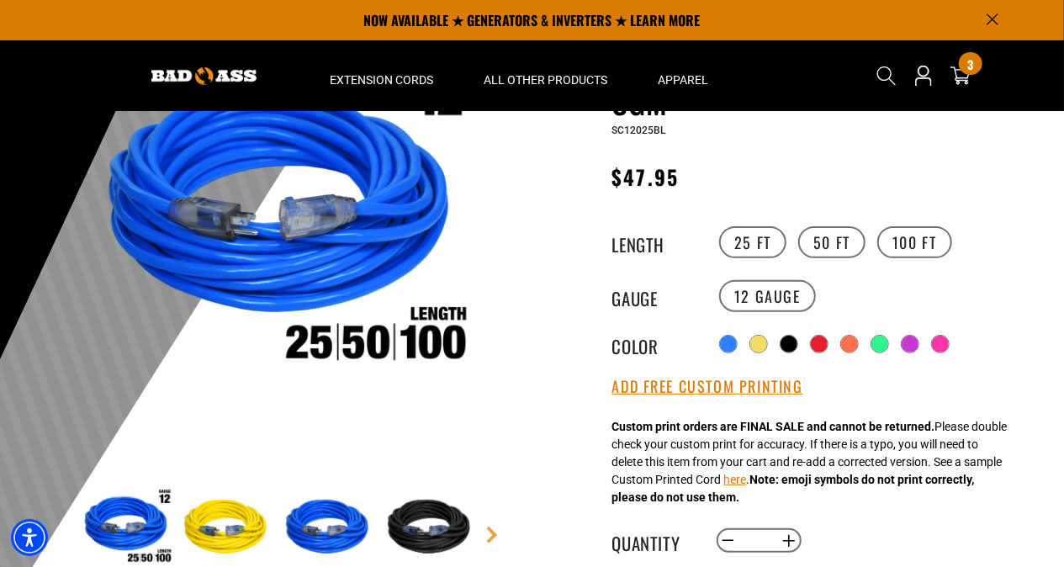
click at [850, 340] on div at bounding box center [849, 344] width 17 height 17
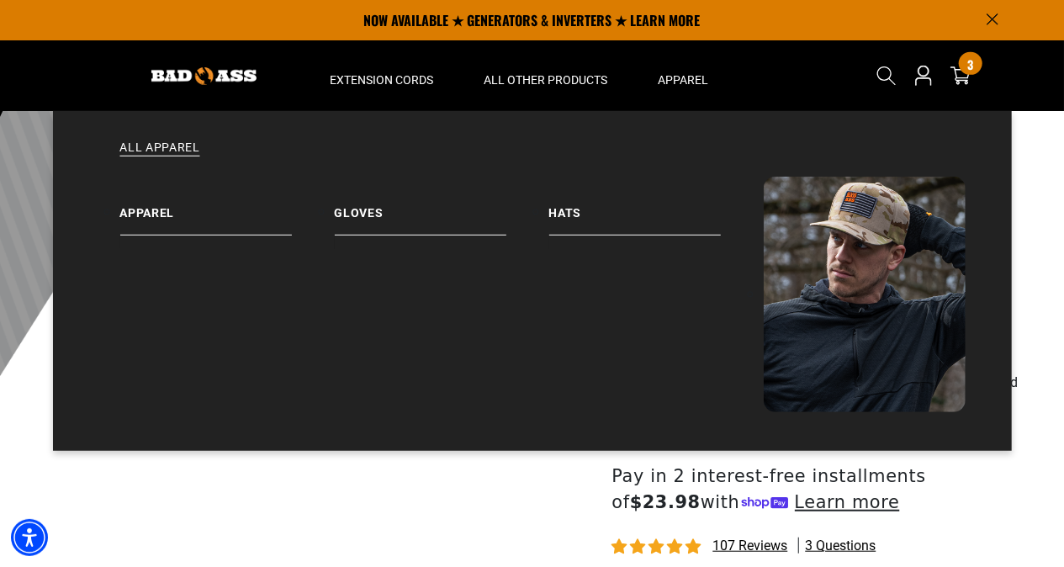
scroll to position [337, 0]
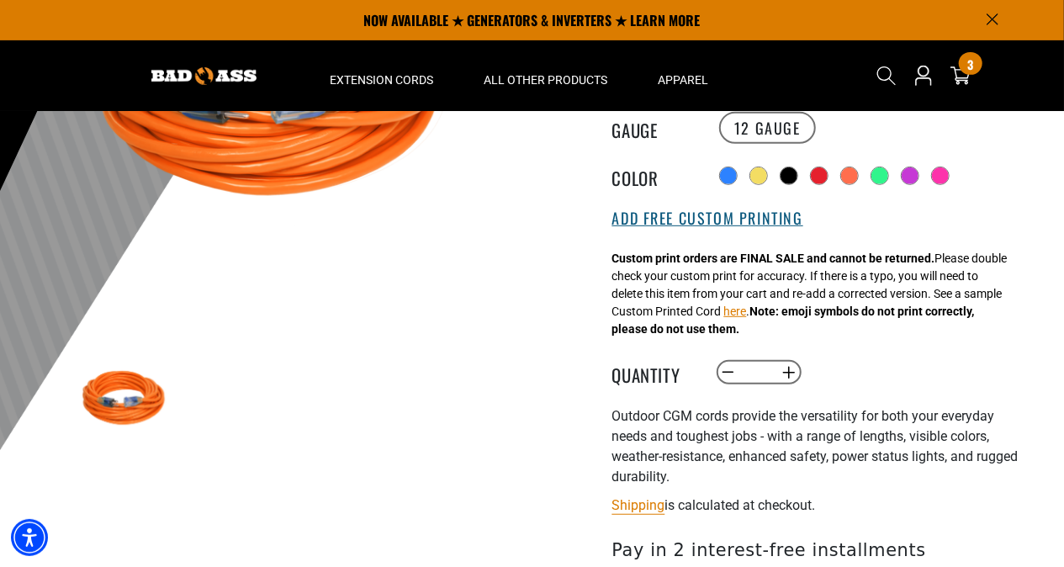
click at [698, 220] on button "Add Free Custom Printing" at bounding box center [708, 219] width 191 height 19
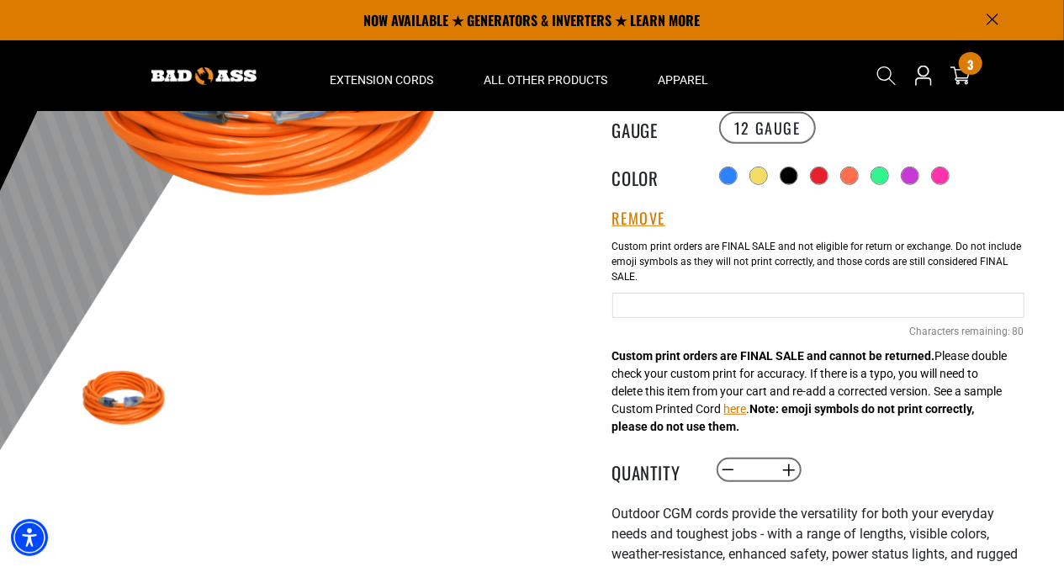
click at [680, 305] on input "text" at bounding box center [819, 305] width 412 height 25
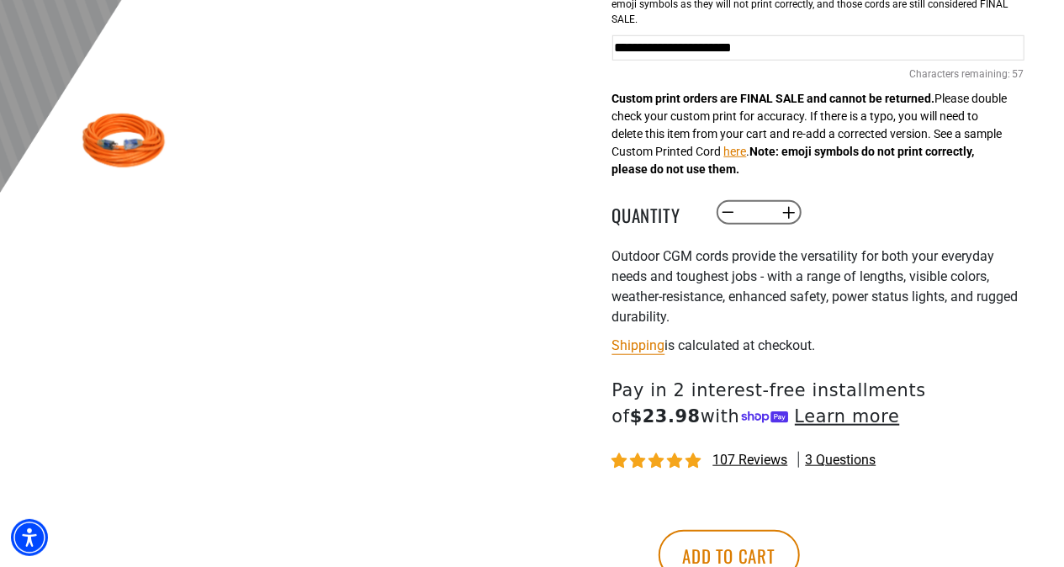
scroll to position [757, 0]
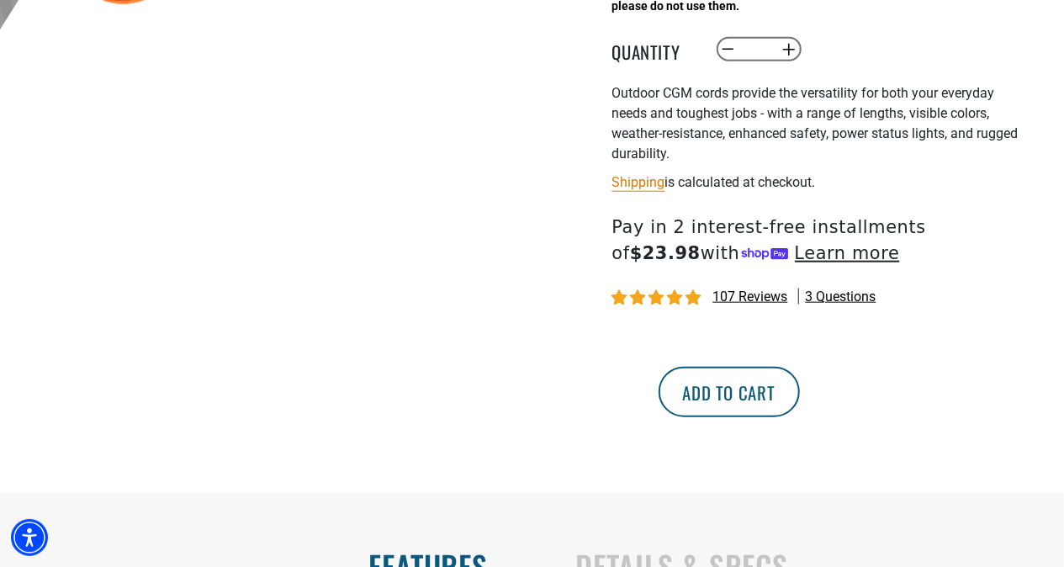
type input "**********"
drag, startPoint x: 852, startPoint y: 406, endPoint x: 295, endPoint y: 270, distance: 572.4
click at [800, 406] on button "Add to cart" at bounding box center [729, 392] width 141 height 50
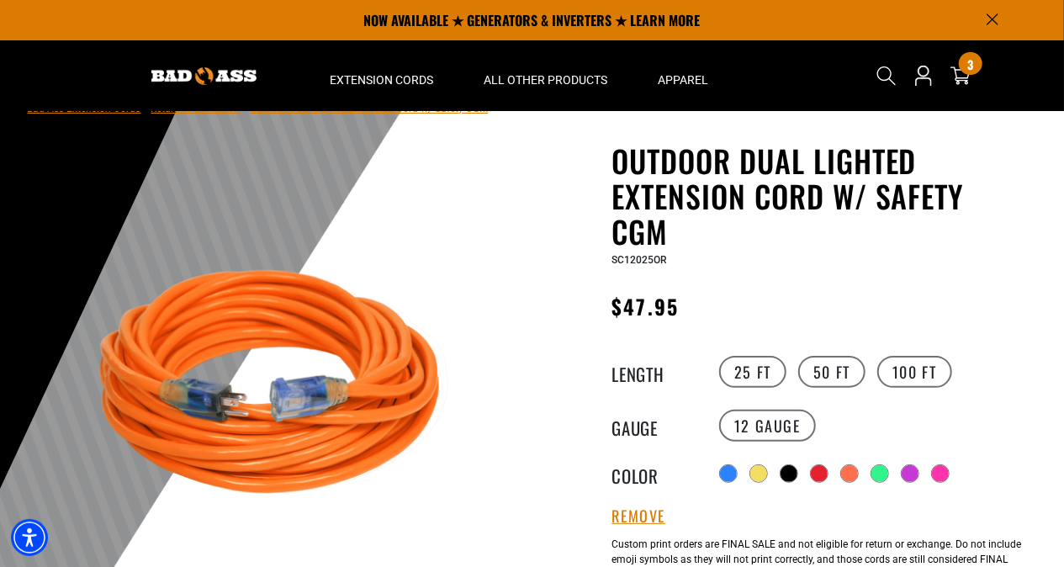
scroll to position [0, 0]
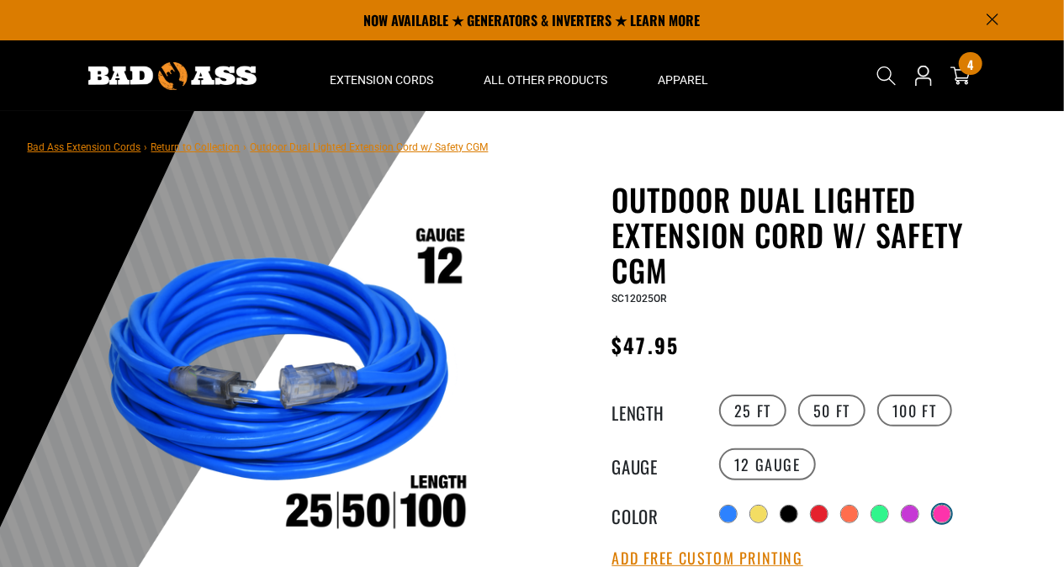
click at [951, 507] on div at bounding box center [942, 514] width 17 height 17
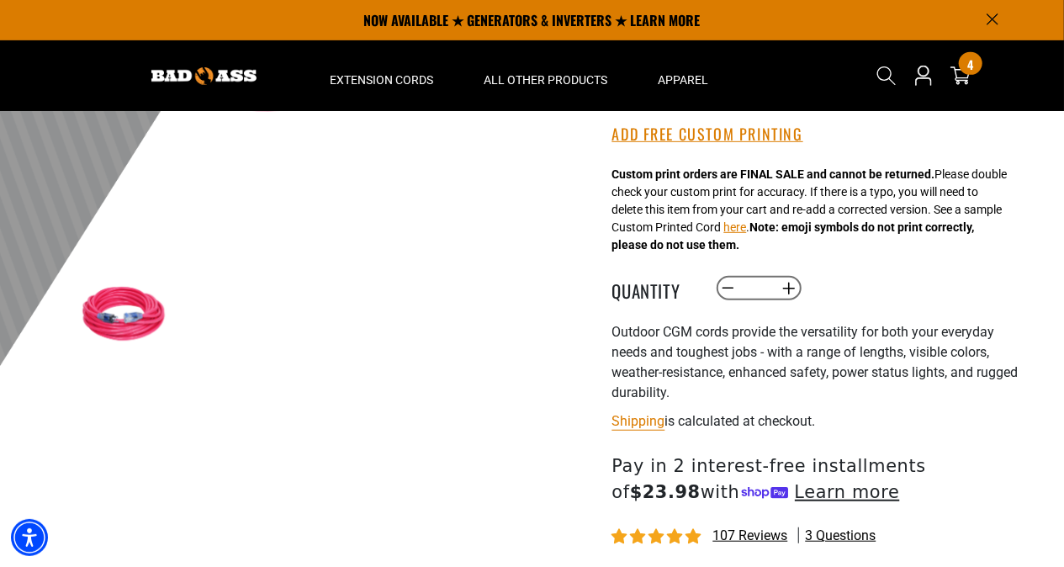
scroll to position [337, 0]
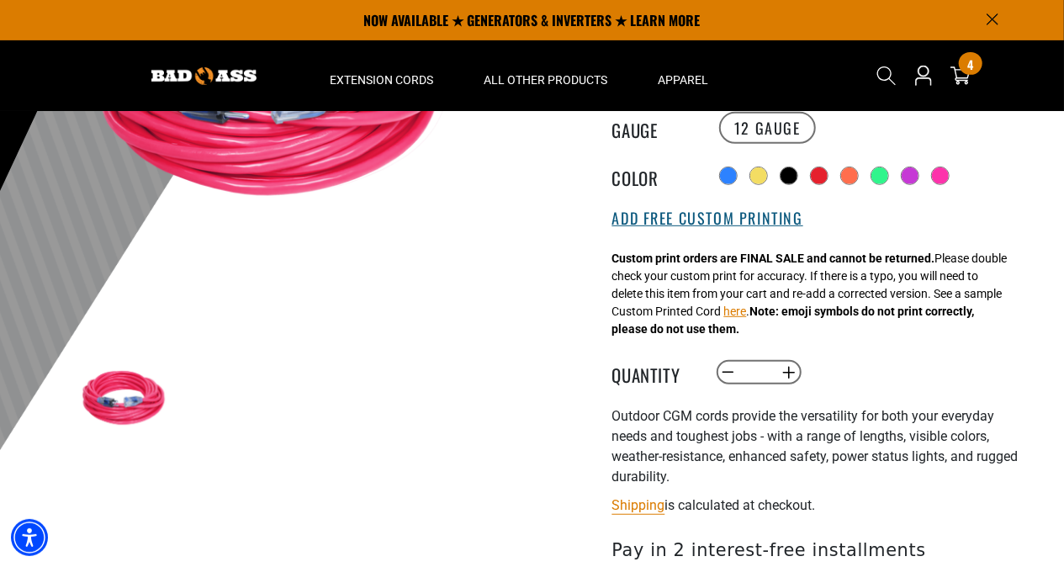
click at [701, 221] on button "Add Free Custom Printing" at bounding box center [708, 219] width 191 height 19
click at [692, 221] on div "Add Free Custom Printing a a Add Free Custom Printing Custom Printing 80 Charac…" at bounding box center [819, 221] width 412 height 22
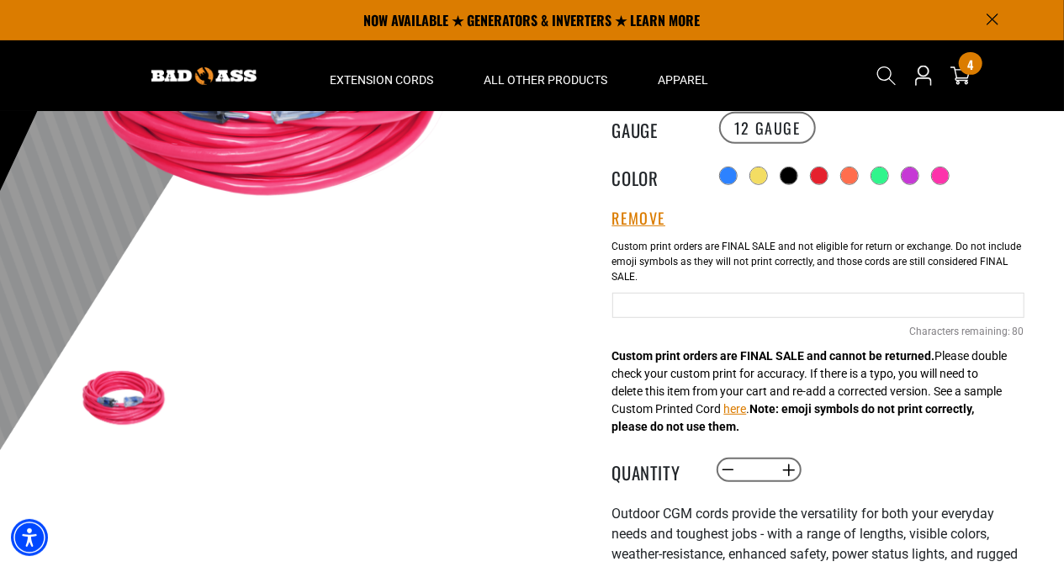
click at [678, 301] on input "Pink Cables" at bounding box center [819, 305] width 412 height 25
click at [626, 306] on input "Pink Cables" at bounding box center [819, 305] width 412 height 25
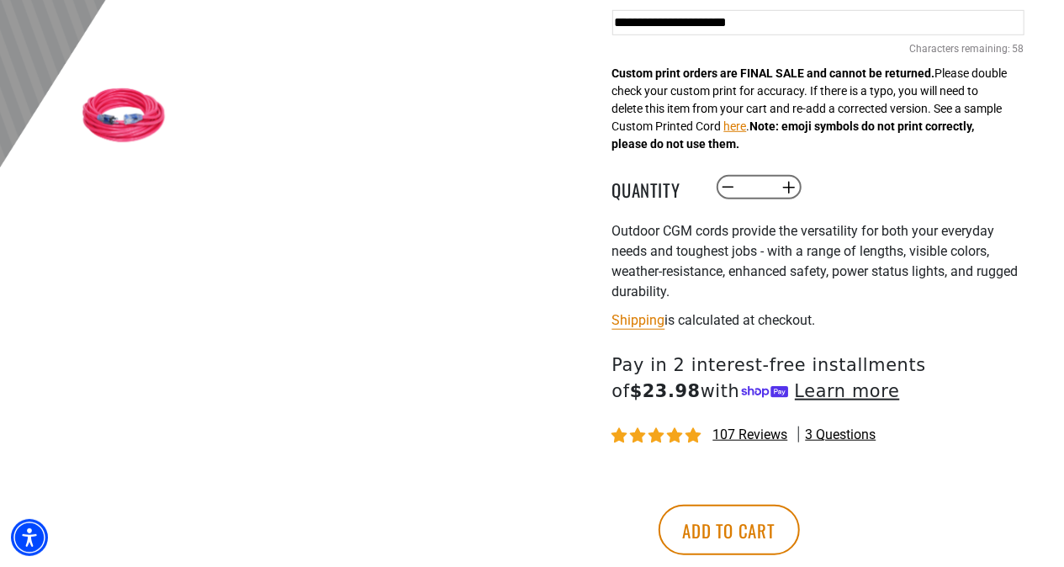
scroll to position [673, 0]
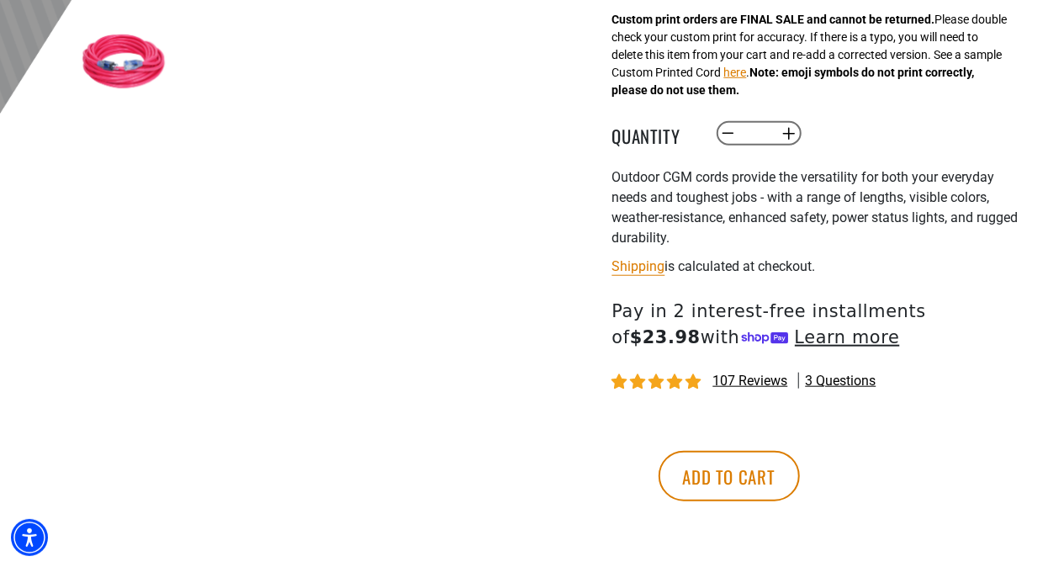
type input "**********"
click at [800, 466] on button "Add to cart" at bounding box center [729, 476] width 141 height 50
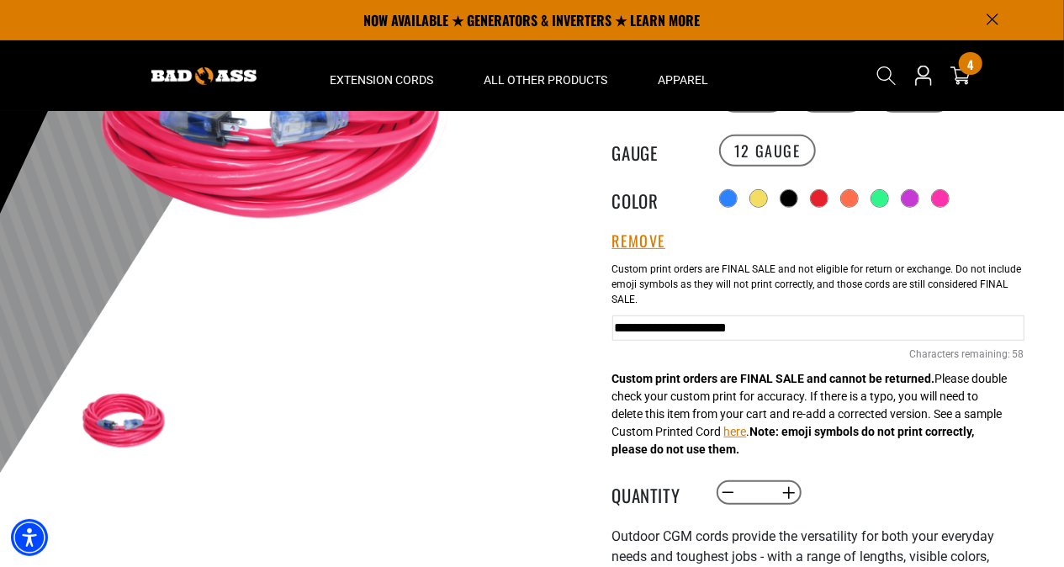
scroll to position [252, 0]
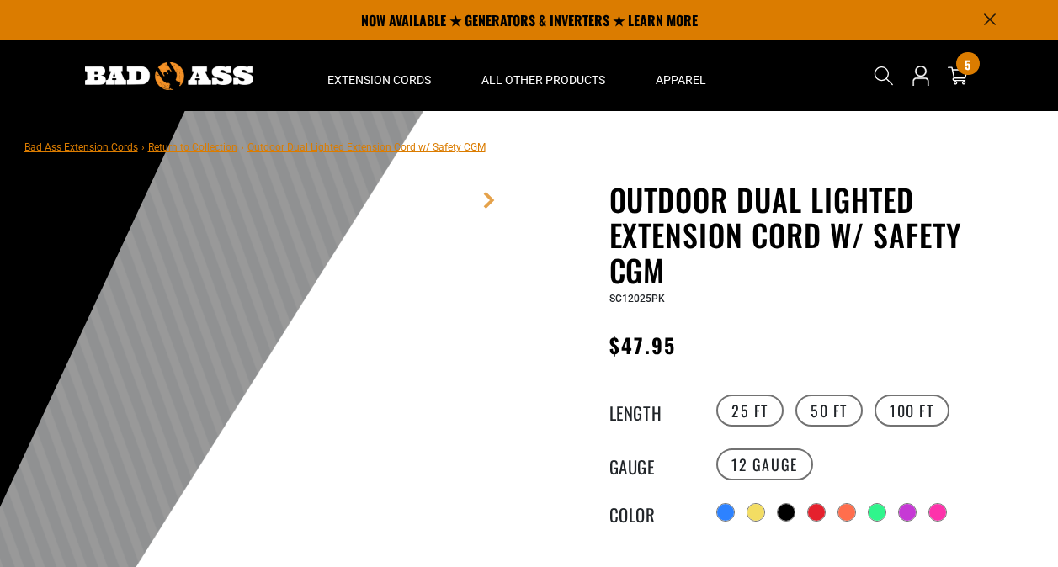
click at [831, 395] on label "50 FT" at bounding box center [828, 411] width 67 height 32
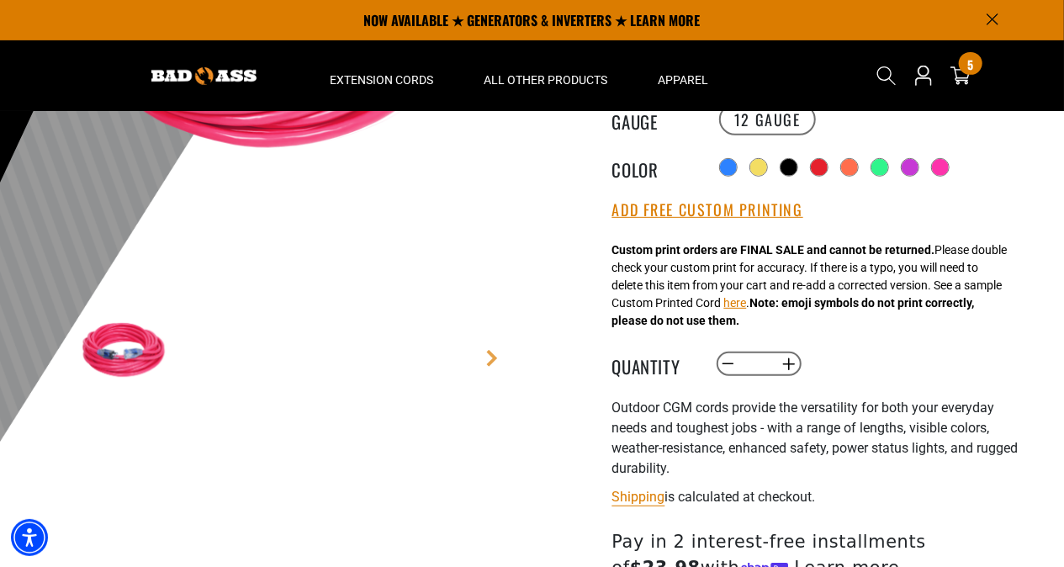
scroll to position [337, 0]
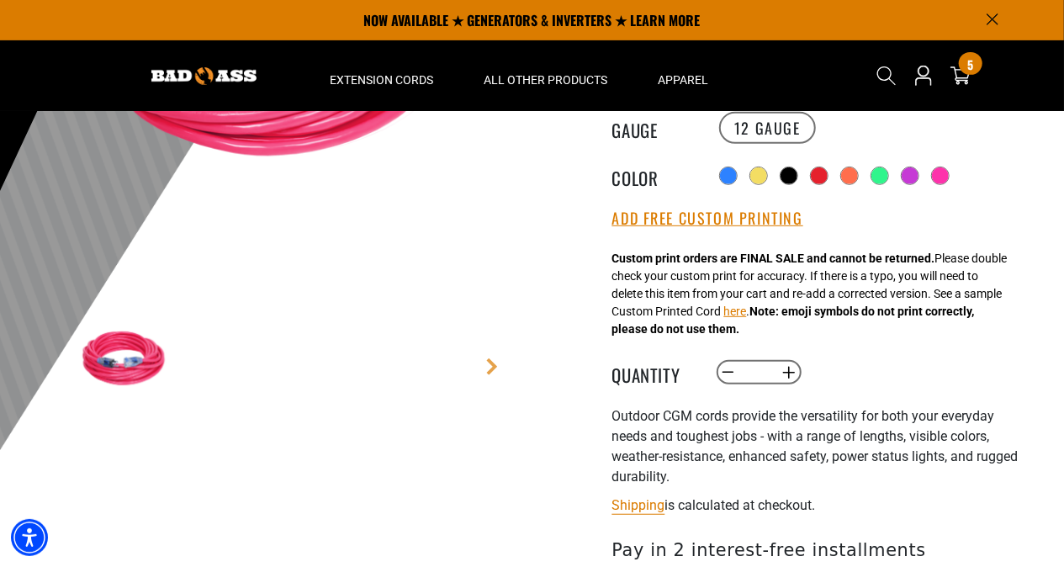
click at [745, 222] on button "Add Free Custom Printing" at bounding box center [708, 219] width 191 height 19
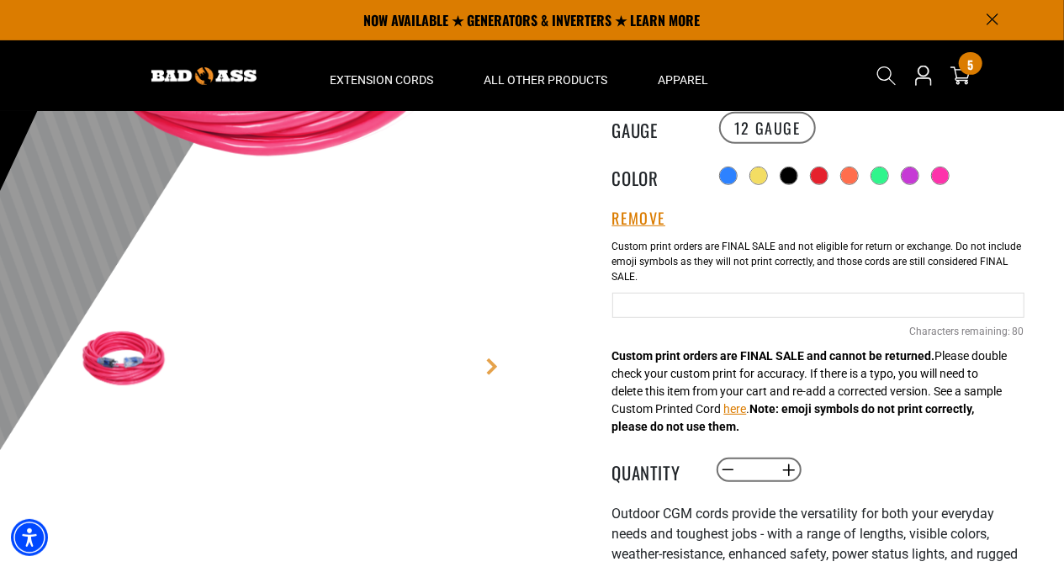
click at [725, 300] on input "Pink Cables" at bounding box center [819, 305] width 412 height 25
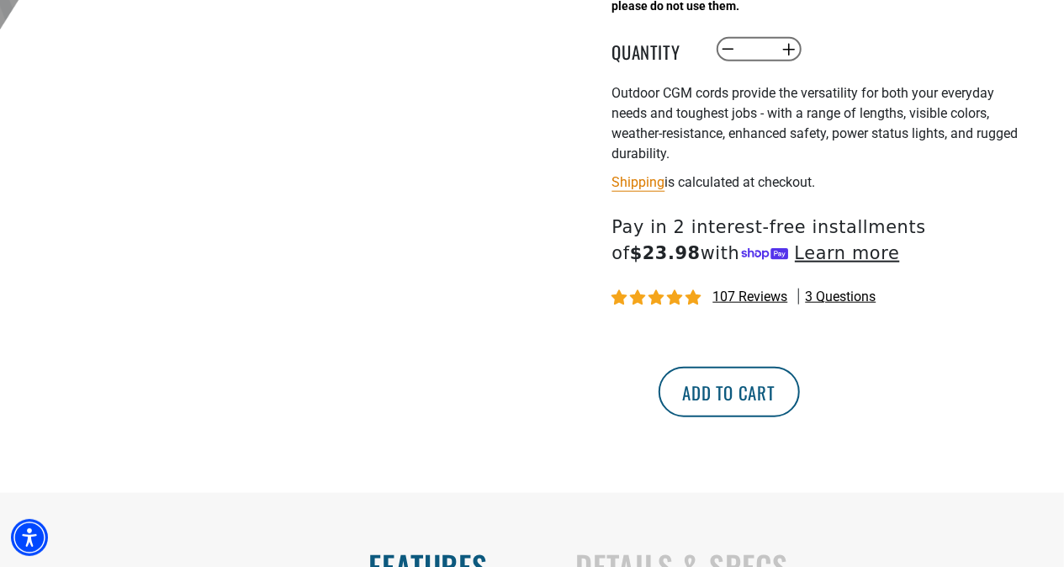
scroll to position [926, 0]
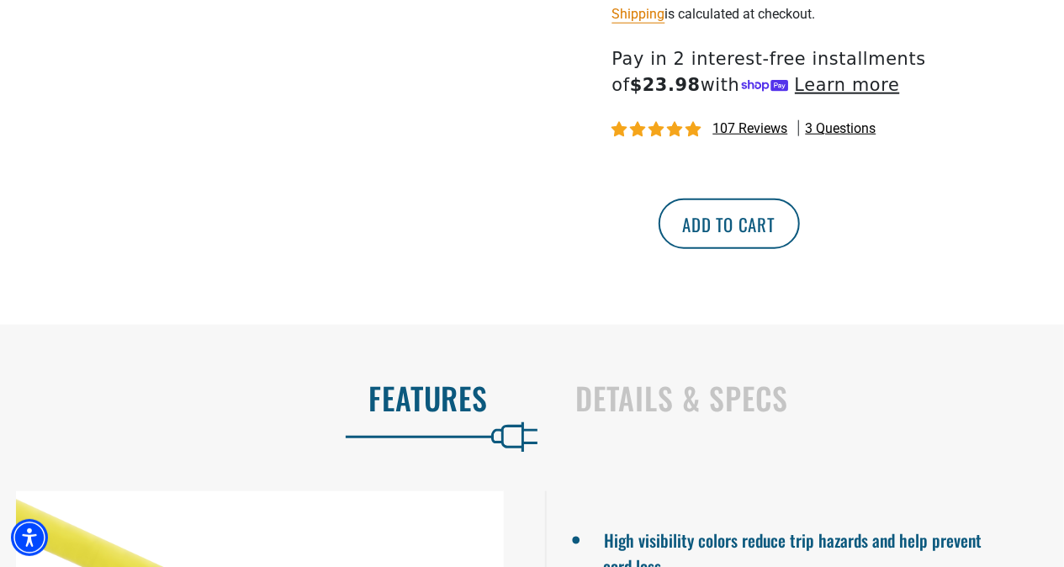
type input "**********"
click at [800, 237] on button "Add to cart" at bounding box center [729, 224] width 141 height 50
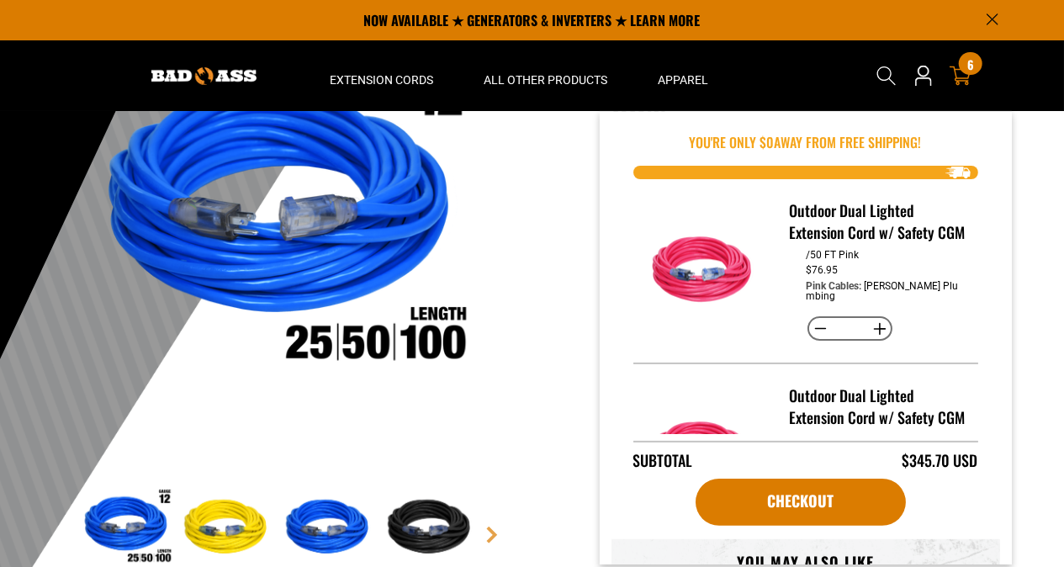
click at [968, 69] on span "6" at bounding box center [971, 64] width 7 height 13
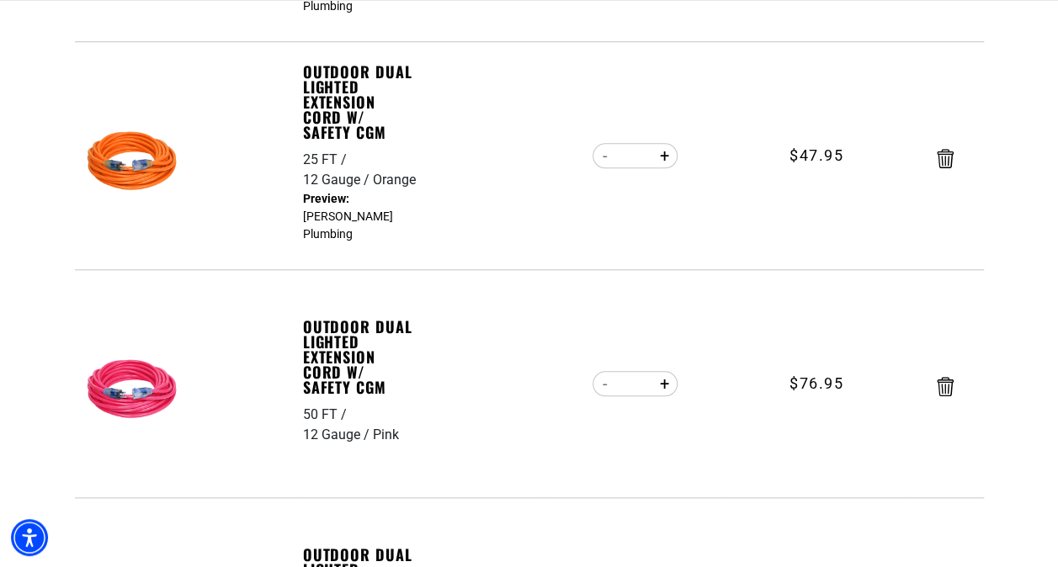
scroll to position [841, 0]
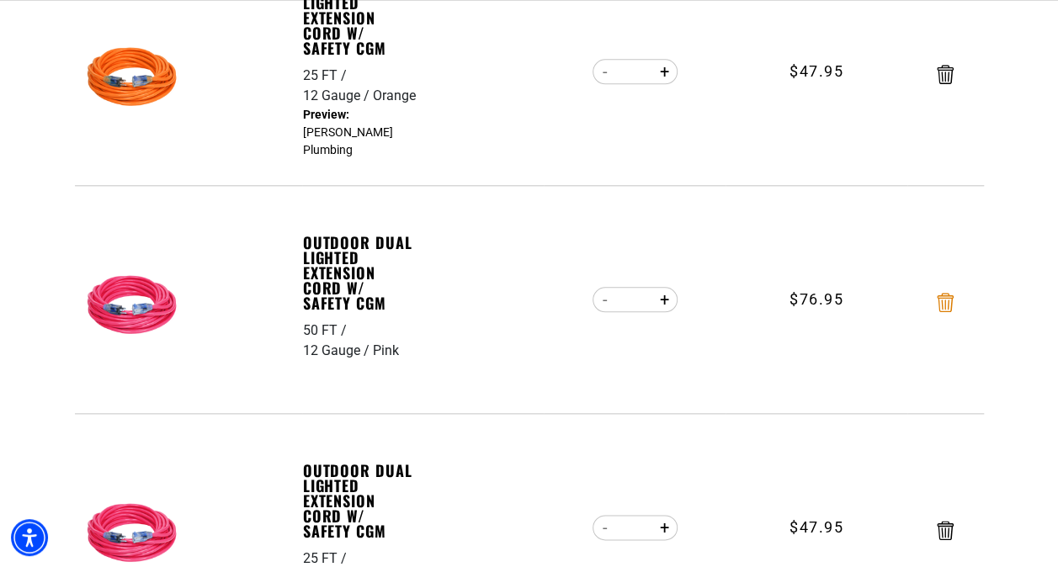
click at [949, 310] on icon "Remove Outdoor Dual Lighted Extension Cord w/ Safety CGM - 50 FT / 12 Gauge / P…" at bounding box center [944, 302] width 17 height 19
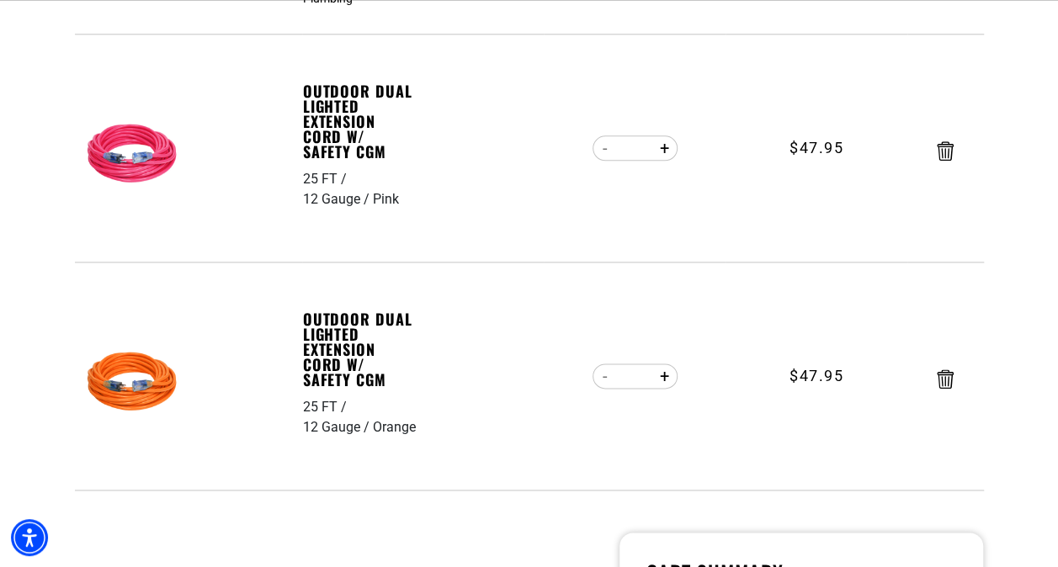
scroll to position [1010, 0]
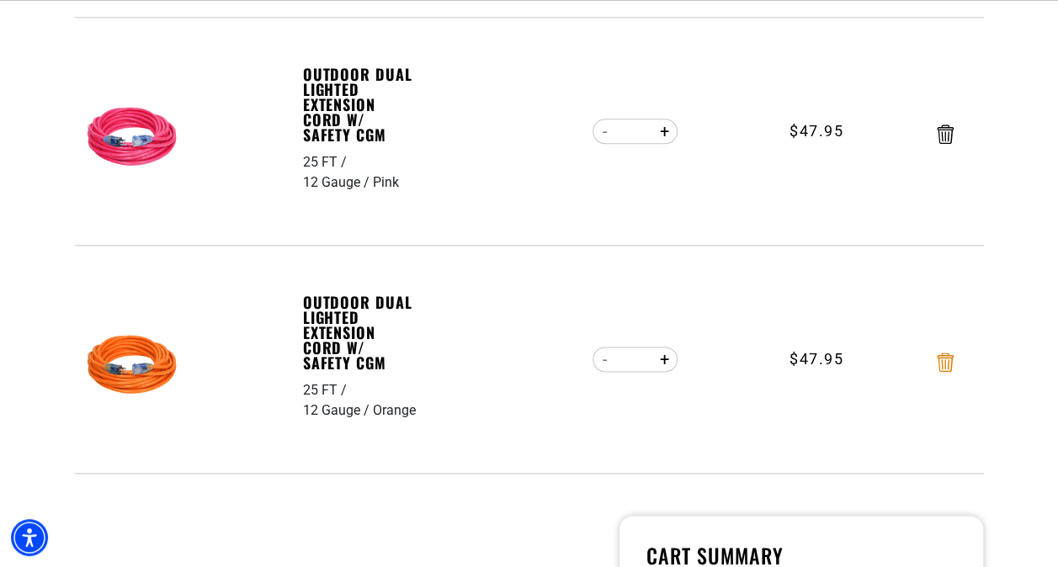
click at [943, 358] on icon "Remove Outdoor Dual Lighted Extension Cord w/ Safety CGM - 25 FT / 12 Gauge / O…" at bounding box center [944, 362] width 17 height 19
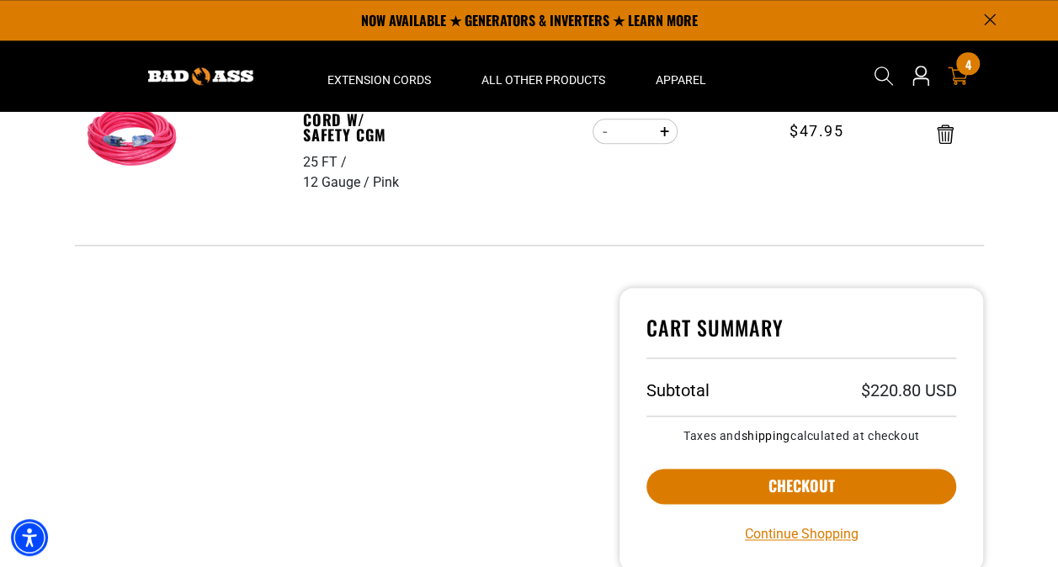
scroll to position [757, 0]
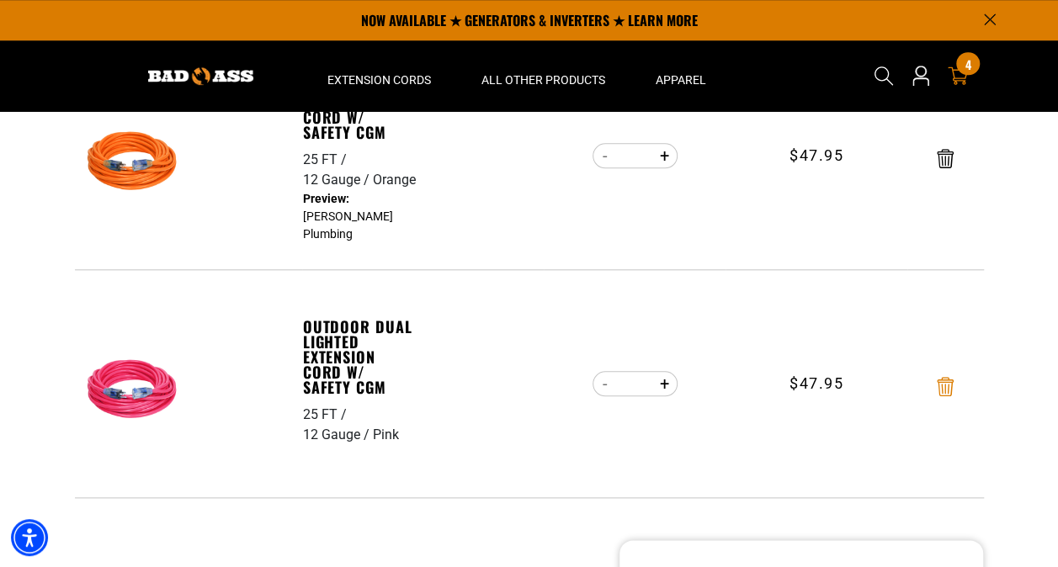
click at [946, 382] on icon "Remove Outdoor Dual Lighted Extension Cord w/ Safety CGM - 25 FT / 12 Gauge / P…" at bounding box center [944, 386] width 17 height 19
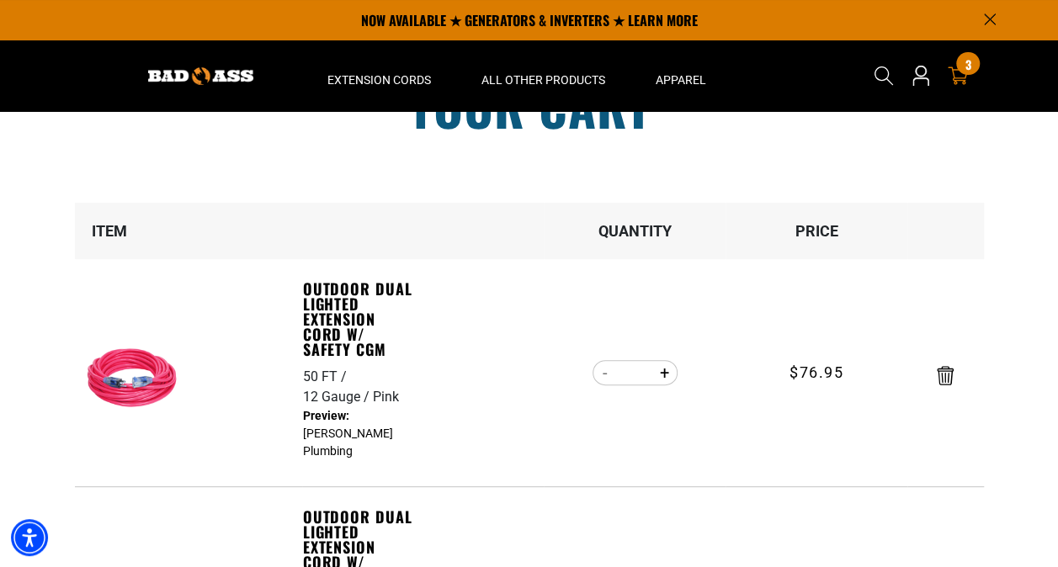
scroll to position [0, 0]
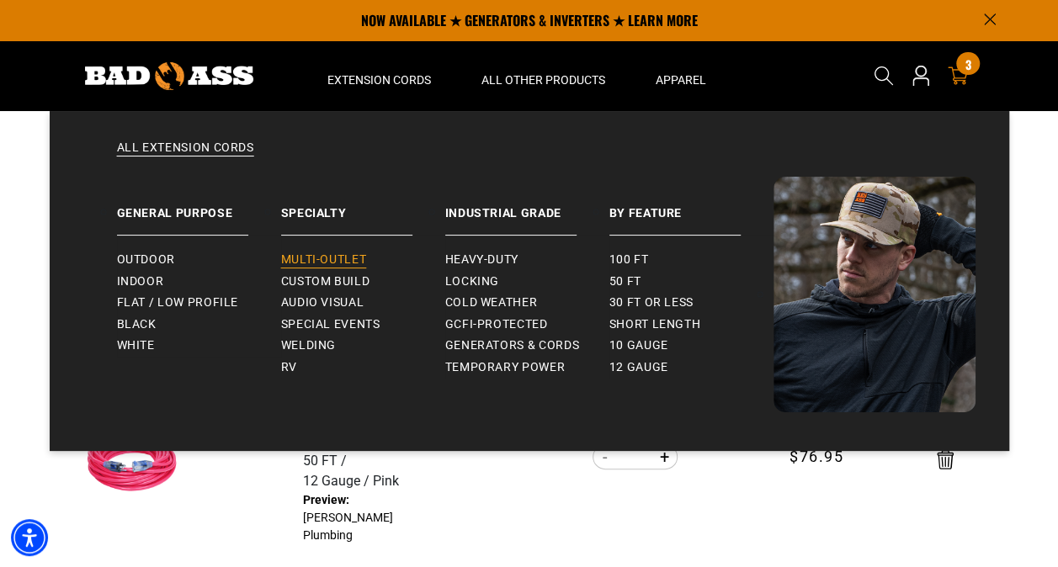
click at [335, 267] on span "Multi-Outlet" at bounding box center [324, 259] width 86 height 15
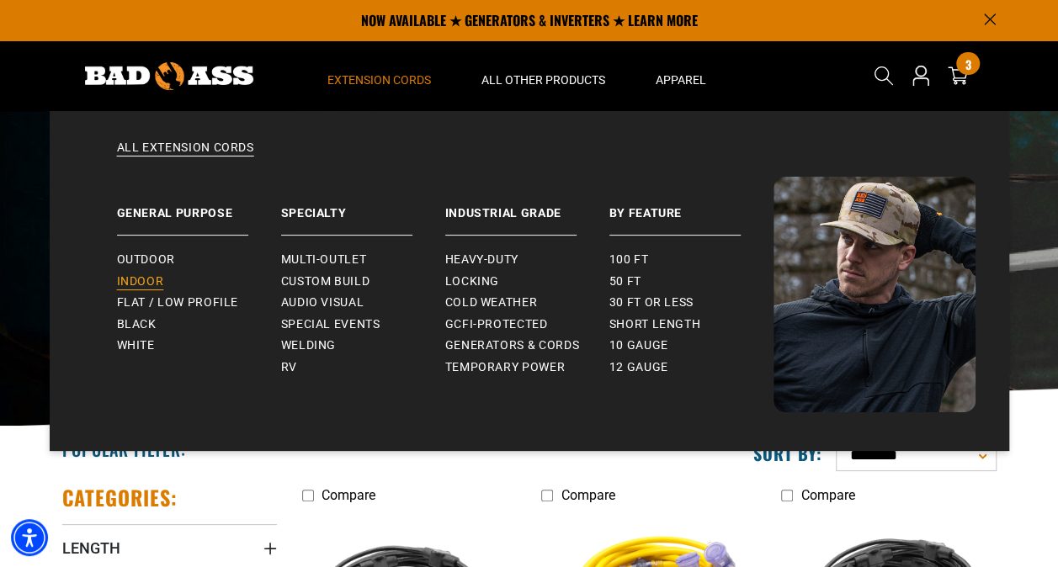
click at [207, 290] on link "Indoor" at bounding box center [199, 282] width 164 height 22
click at [205, 300] on span "Flat / Low Profile" at bounding box center [178, 302] width 122 height 15
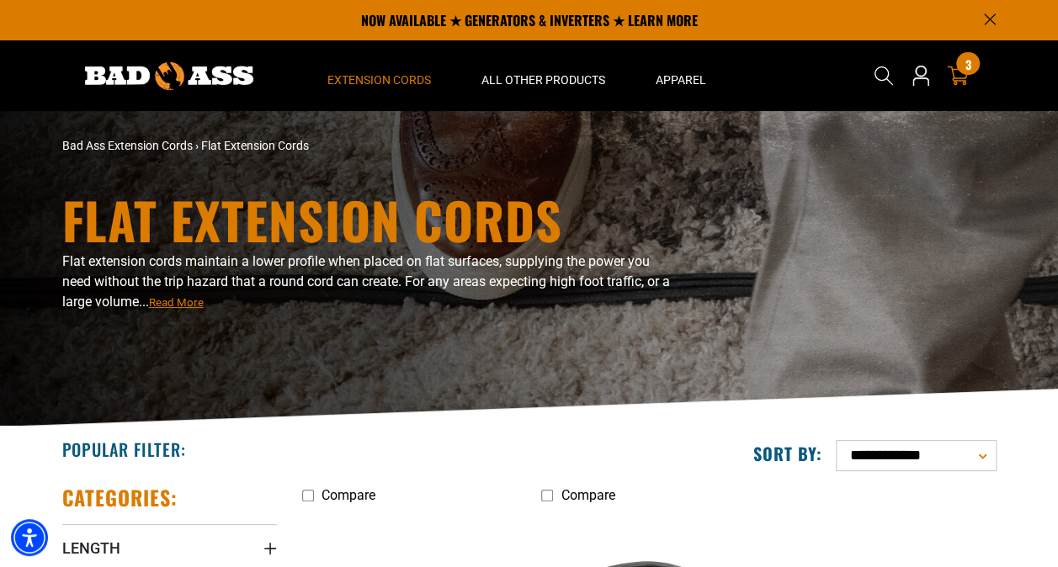
click at [956, 80] on icon at bounding box center [958, 75] width 22 height 19
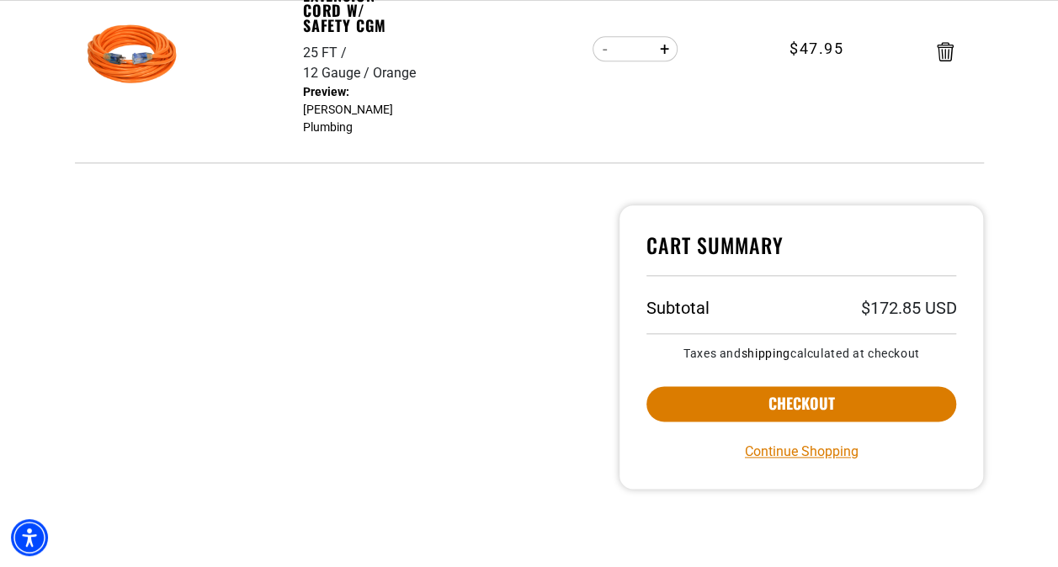
scroll to position [926, 0]
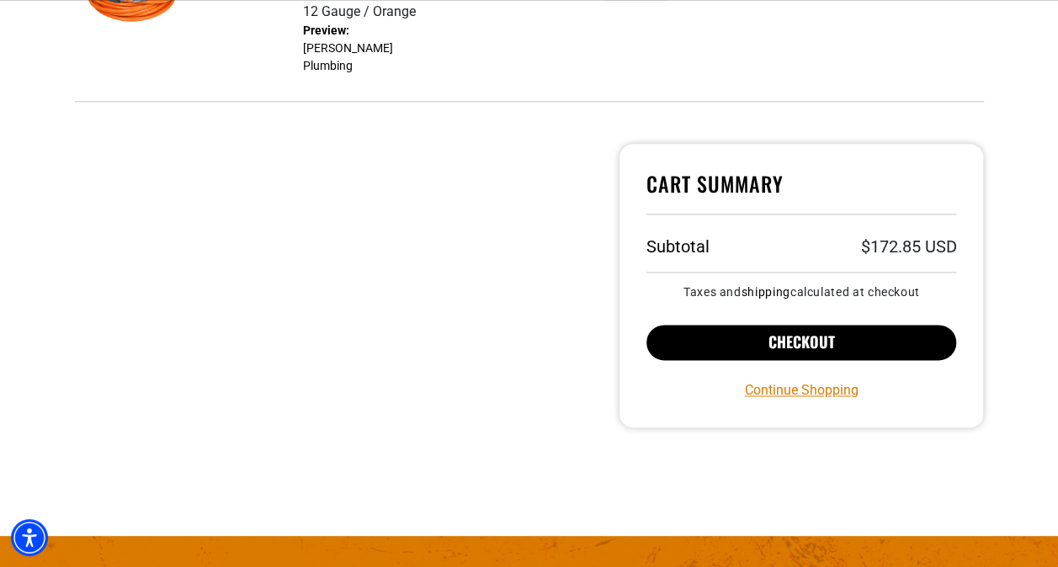
click at [809, 330] on button "Checkout" at bounding box center [801, 342] width 310 height 35
